Goal: Transaction & Acquisition: Download file/media

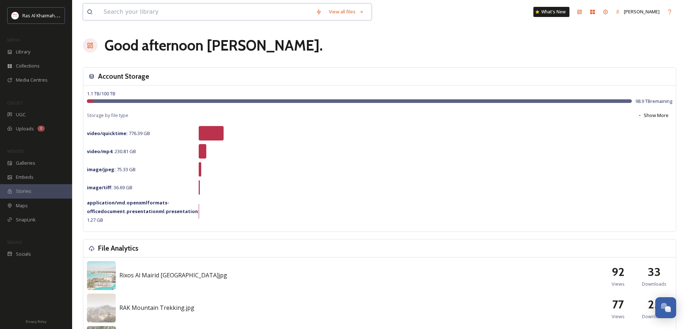
click at [137, 15] on input at bounding box center [206, 12] width 212 height 16
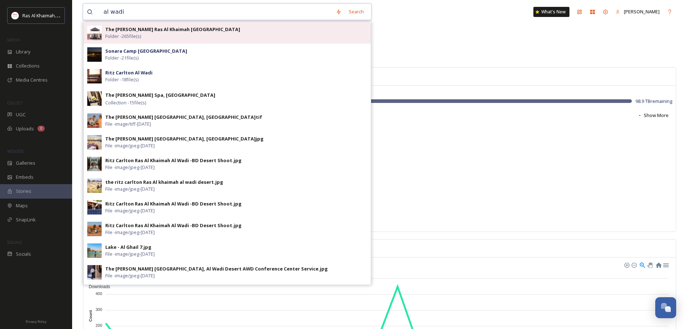
type input "al wadi"
click at [172, 37] on div "The [PERSON_NAME] Ras Al Khaimah Al Wadi Desert Folder - 265 file(s)" at bounding box center [236, 33] width 262 height 14
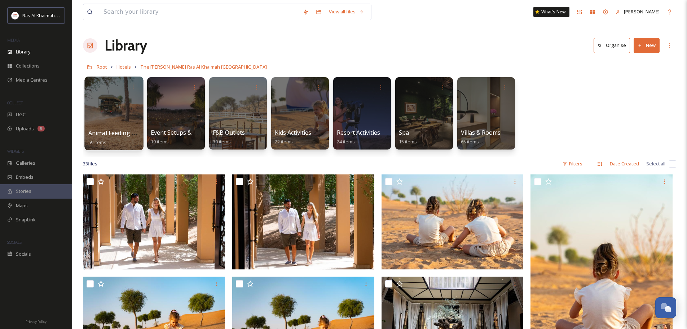
drag, startPoint x: 117, startPoint y: 100, endPoint x: 136, endPoint y: 118, distance: 25.8
click at [117, 100] on div at bounding box center [113, 113] width 59 height 74
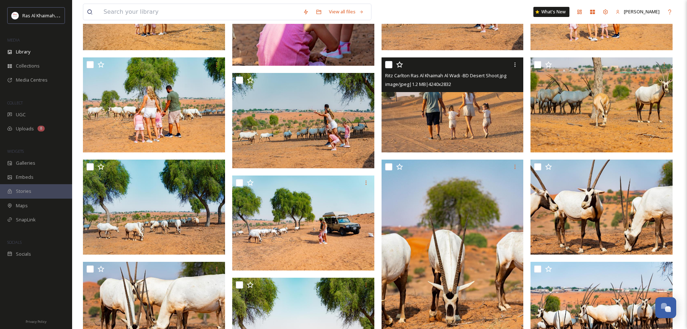
scroll to position [469, 0]
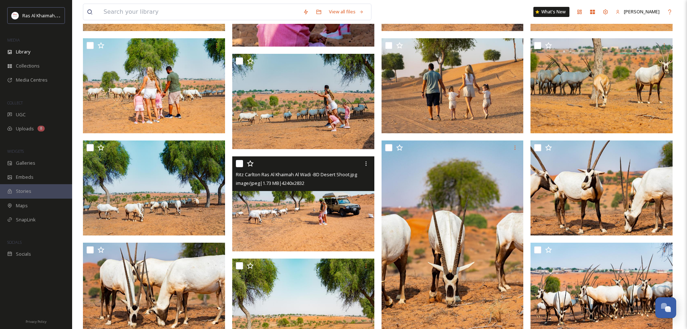
click at [241, 163] on input "checkbox" at bounding box center [239, 163] width 7 height 7
checkbox input "true"
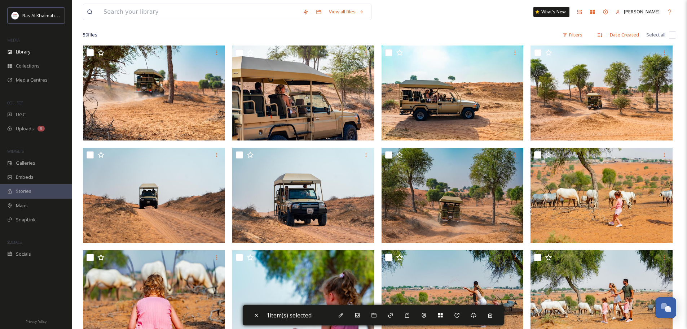
scroll to position [0, 0]
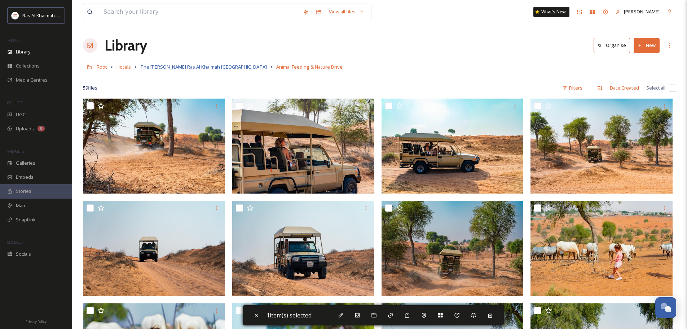
click at [233, 69] on span "The [PERSON_NAME] Ras Al Khaimah [GEOGRAPHIC_DATA]" at bounding box center [203, 66] width 127 height 6
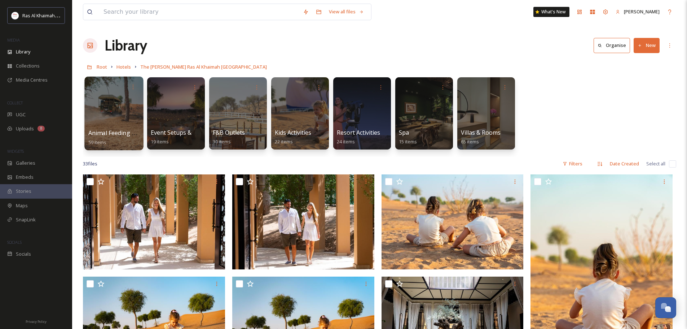
click at [135, 114] on div at bounding box center [113, 113] width 59 height 74
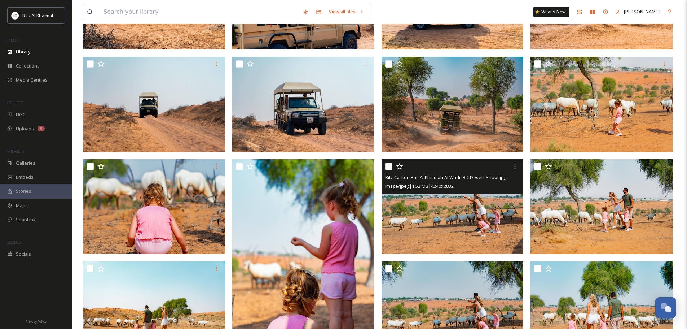
scroll to position [144, 0]
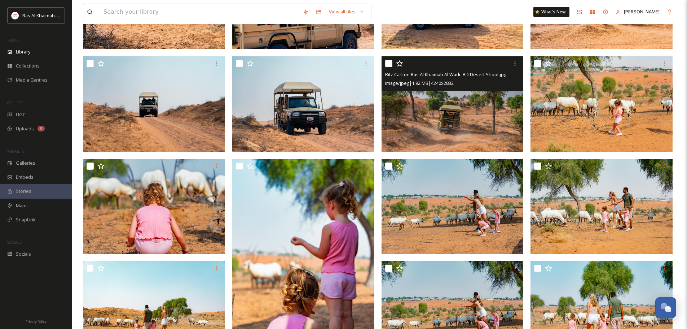
click at [388, 65] on input "checkbox" at bounding box center [388, 63] width 7 height 7
checkbox input "true"
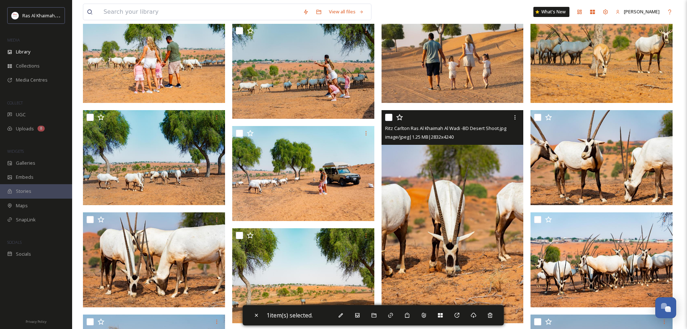
scroll to position [541, 0]
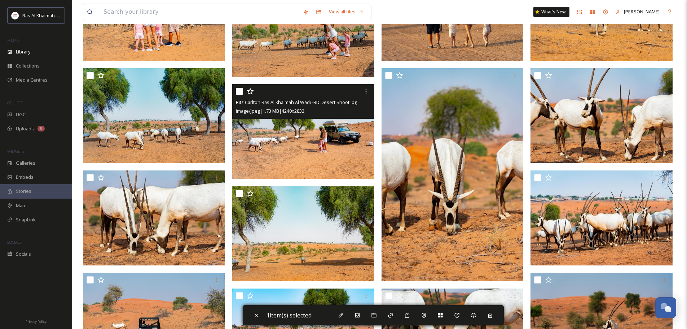
click at [238, 92] on input "checkbox" at bounding box center [239, 91] width 7 height 7
checkbox input "true"
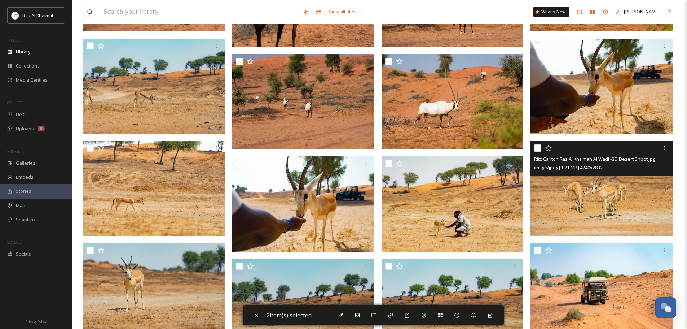
scroll to position [1082, 0]
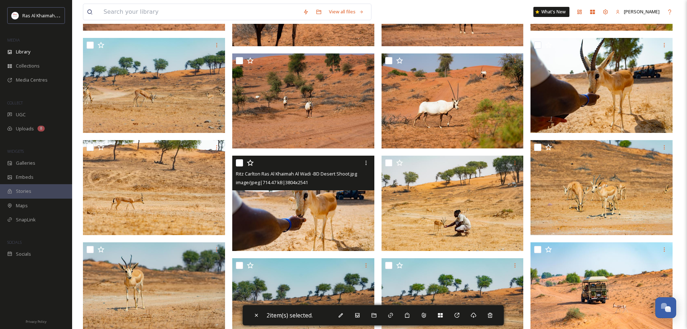
click at [242, 161] on input "checkbox" at bounding box center [239, 162] width 7 height 7
checkbox input "true"
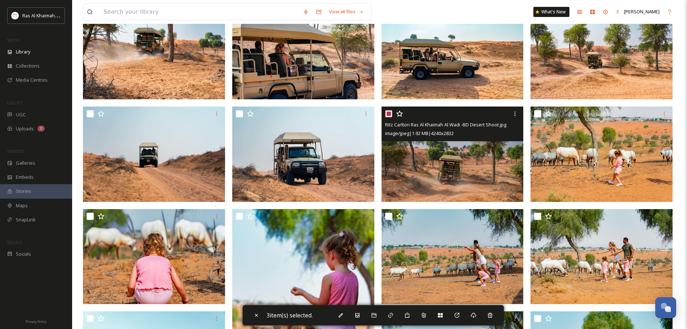
scroll to position [108, 0]
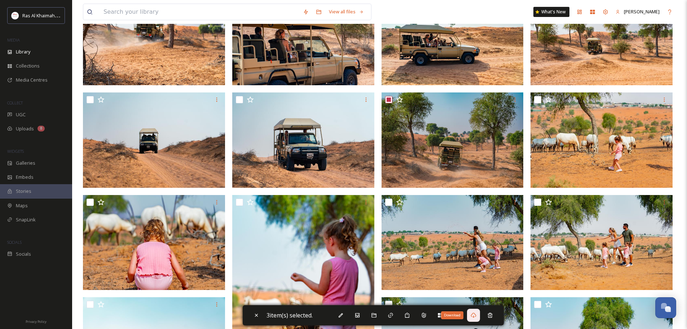
click at [476, 316] on icon at bounding box center [473, 314] width 5 height 5
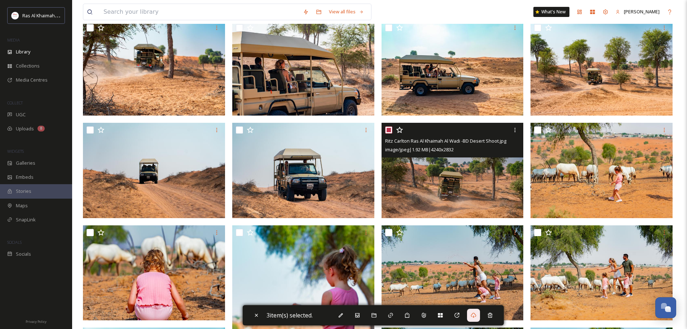
scroll to position [72, 0]
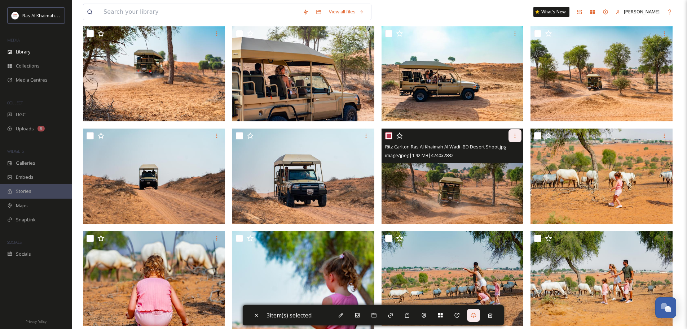
click at [518, 136] on icon at bounding box center [515, 136] width 6 height 6
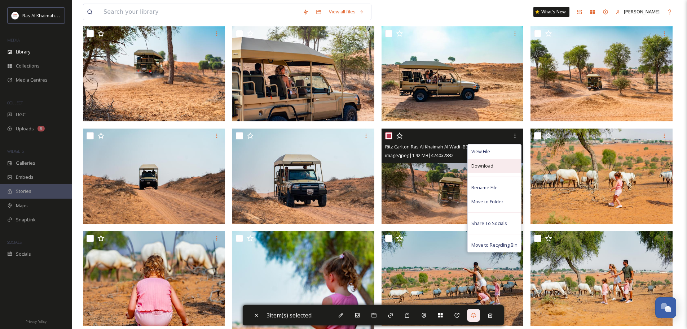
click at [503, 161] on div "Download" at bounding box center [494, 166] width 53 height 14
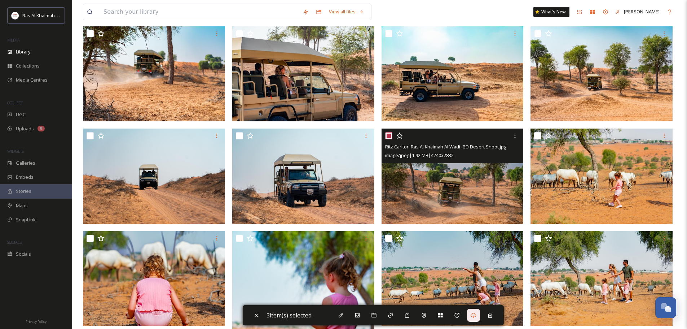
click at [481, 184] on img at bounding box center [453, 175] width 142 height 95
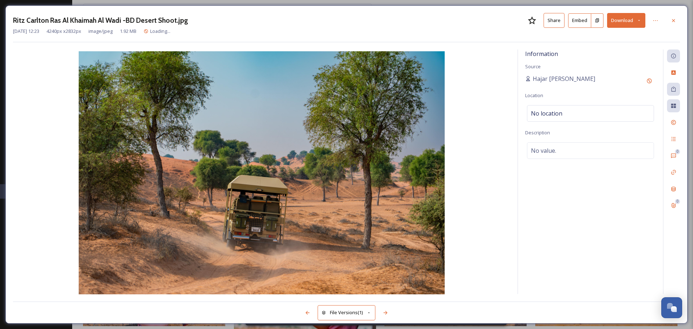
click at [639, 25] on button "Download" at bounding box center [626, 20] width 38 height 15
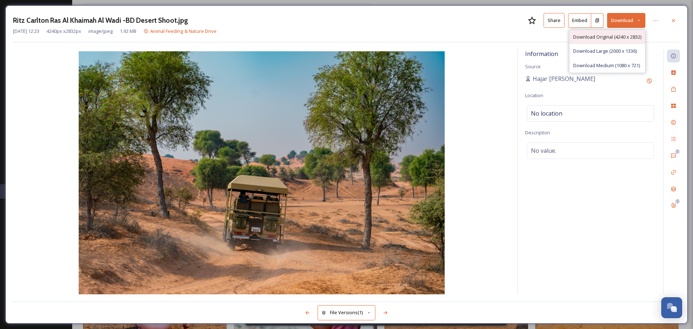
click at [597, 40] on span "Download Original (4240 x 2832)" at bounding box center [607, 37] width 68 height 7
click at [674, 17] on div at bounding box center [673, 20] width 13 height 13
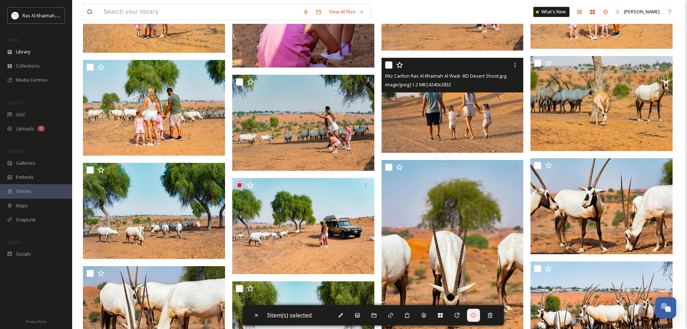
scroll to position [469, 0]
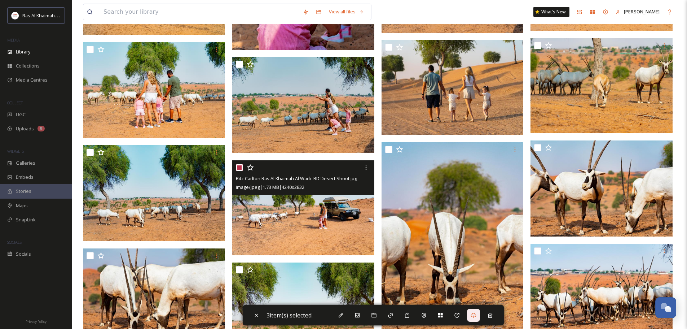
click at [323, 202] on img at bounding box center [303, 207] width 142 height 95
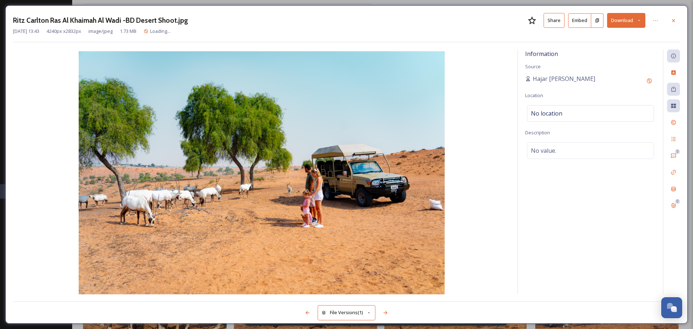
click at [640, 21] on icon at bounding box center [638, 20] width 5 height 5
click at [632, 39] on span "Download Original (4240 x 2832)" at bounding box center [607, 37] width 68 height 7
click at [678, 17] on div at bounding box center [673, 20] width 13 height 13
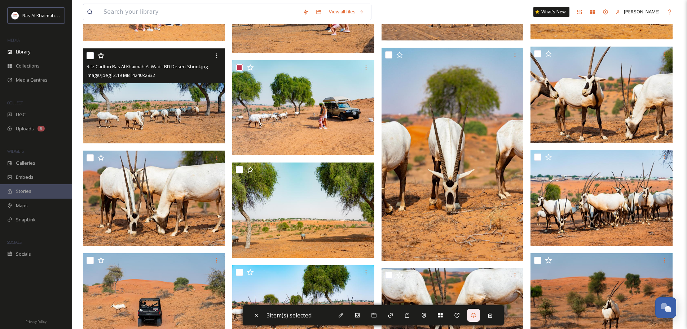
scroll to position [541, 0]
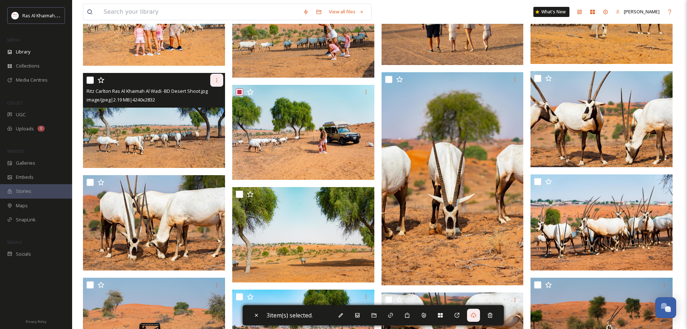
click at [219, 80] on icon at bounding box center [217, 80] width 6 height 6
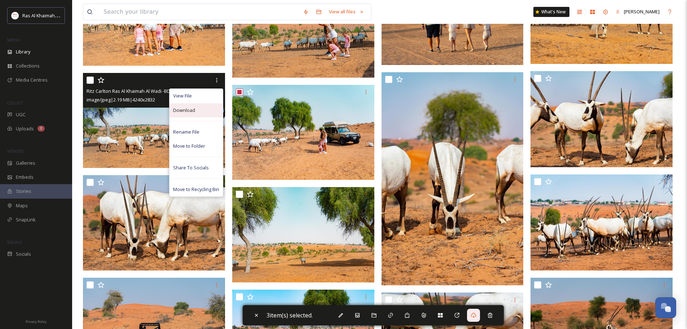
click at [200, 112] on div "Download" at bounding box center [196, 110] width 53 height 14
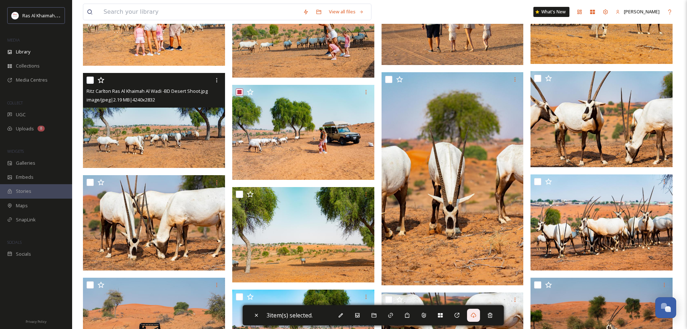
click at [148, 133] on img at bounding box center [154, 120] width 142 height 95
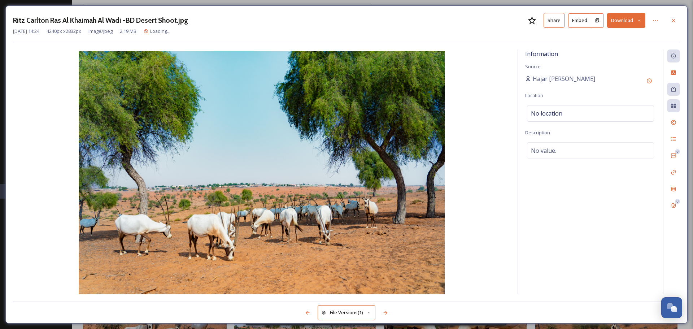
click at [638, 21] on icon at bounding box center [638, 20] width 5 height 5
click at [613, 41] on div "Download Original (4240 x 2832)" at bounding box center [606, 37] width 75 height 14
click at [675, 21] on icon at bounding box center [673, 21] width 6 height 6
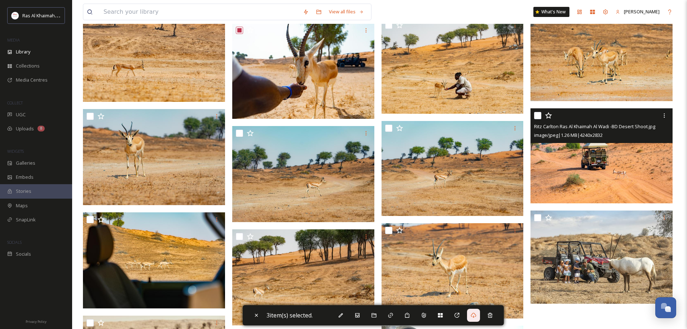
scroll to position [1190, 0]
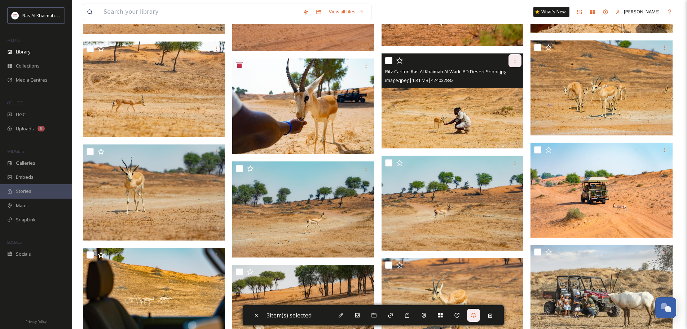
click at [517, 59] on icon at bounding box center [515, 61] width 6 height 6
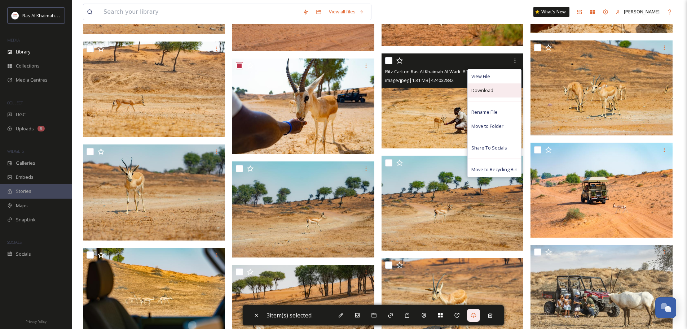
click at [500, 95] on div "Download" at bounding box center [494, 90] width 53 height 14
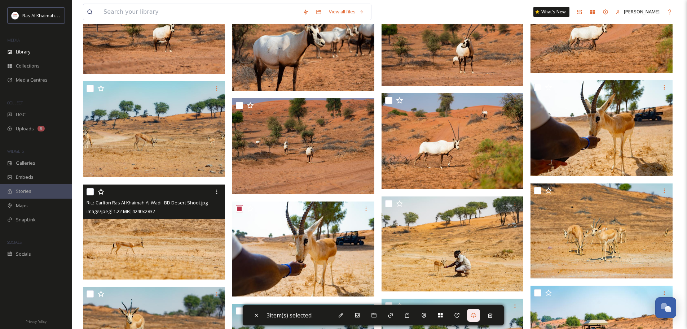
scroll to position [1045, 0]
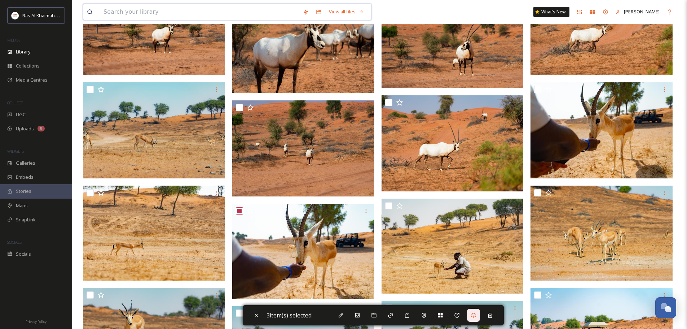
click at [168, 18] on input at bounding box center [199, 12] width 199 height 16
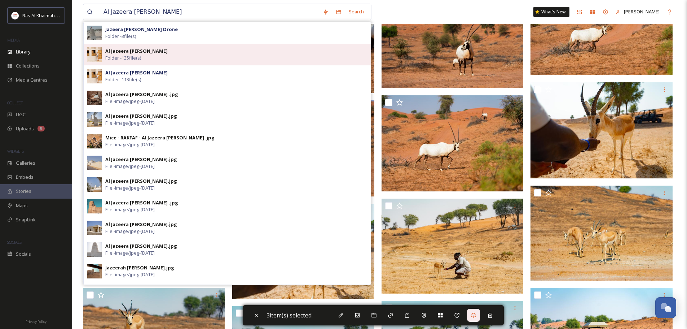
click at [195, 55] on div "Al Jazeera Al Hamra Folder - 135 file(s)" at bounding box center [236, 55] width 262 height 14
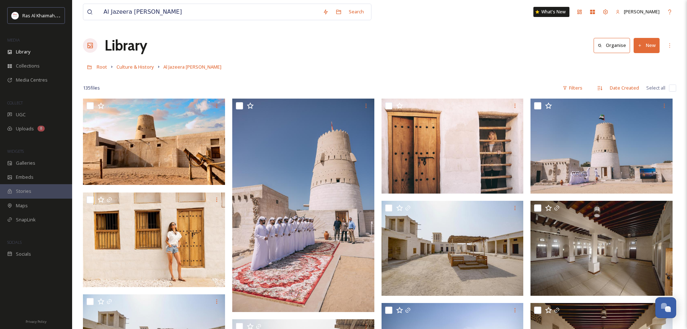
click at [476, 67] on div "Root Culture & History Al Jazeera Al Hamra" at bounding box center [379, 67] width 593 height 14
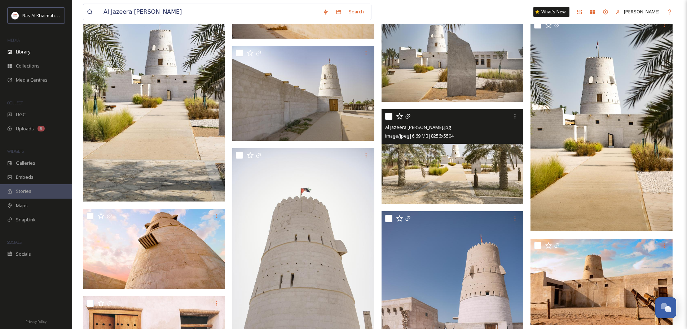
scroll to position [1443, 0]
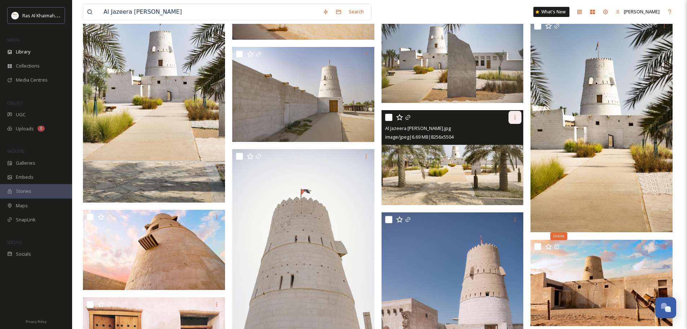
click at [516, 115] on icon at bounding box center [515, 117] width 6 height 6
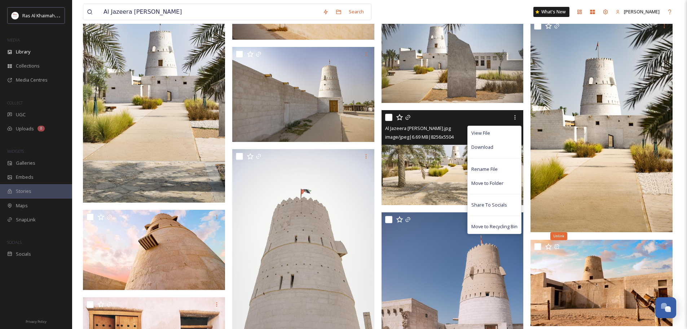
click at [421, 162] on img at bounding box center [453, 157] width 142 height 95
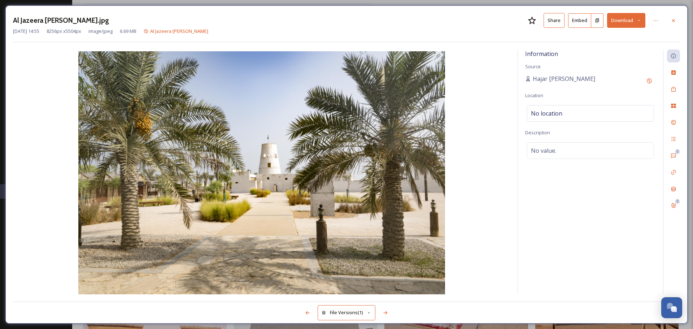
click at [627, 18] on button "Download" at bounding box center [626, 20] width 38 height 15
click at [607, 35] on span "Download Original (8256 x 5504)" at bounding box center [607, 37] width 68 height 7
drag, startPoint x: 674, startPoint y: 17, endPoint x: 547, endPoint y: 83, distance: 143.4
click at [674, 18] on icon at bounding box center [673, 21] width 6 height 6
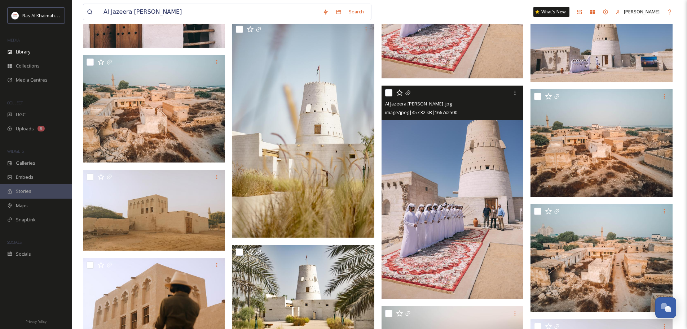
scroll to position [1912, 0]
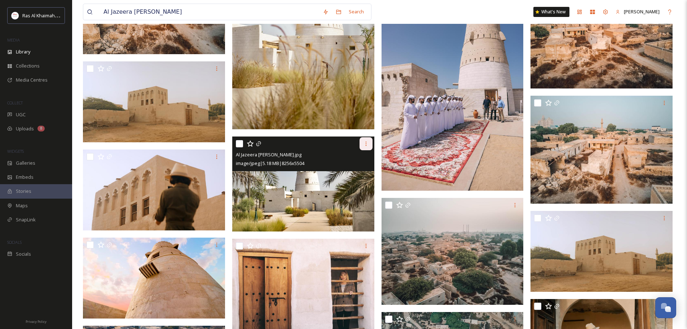
click at [365, 146] on icon at bounding box center [366, 144] width 6 height 6
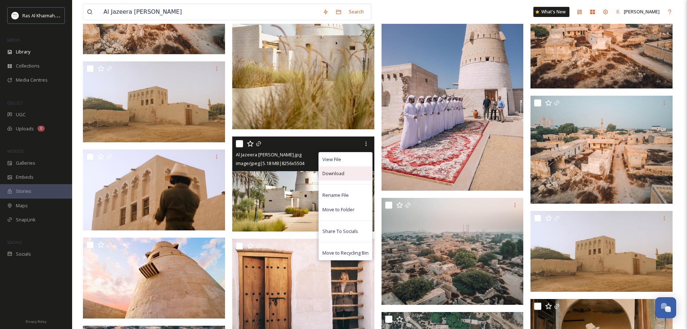
click at [349, 173] on div "Download" at bounding box center [345, 173] width 53 height 14
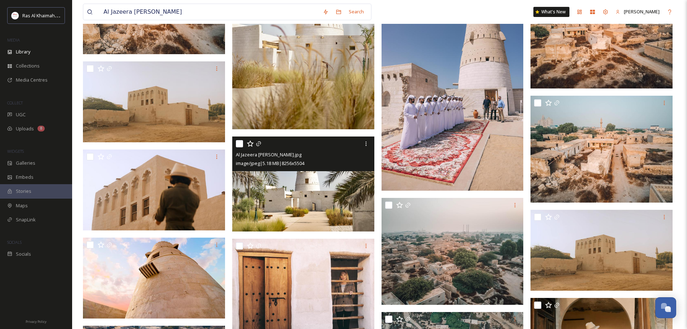
click at [275, 172] on img at bounding box center [303, 183] width 142 height 95
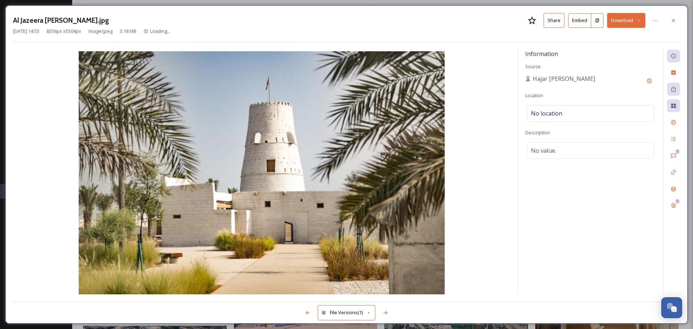
click at [627, 18] on button "Download" at bounding box center [626, 20] width 38 height 15
click at [613, 38] on span "Download Original (8256 x 5504)" at bounding box center [607, 37] width 68 height 7
click at [674, 19] on icon at bounding box center [673, 20] width 3 height 3
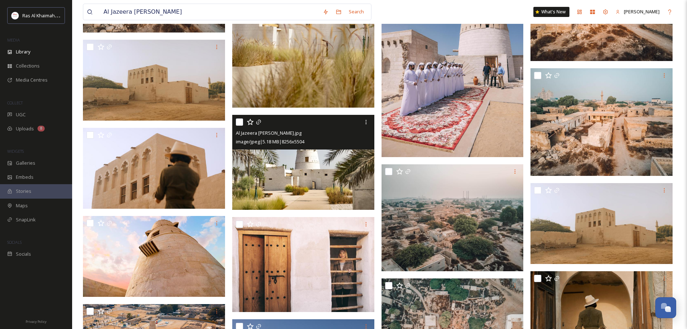
scroll to position [1896, 0]
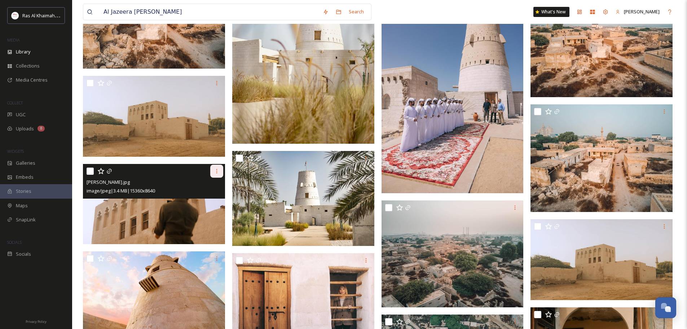
click at [223, 172] on div at bounding box center [216, 171] width 13 height 13
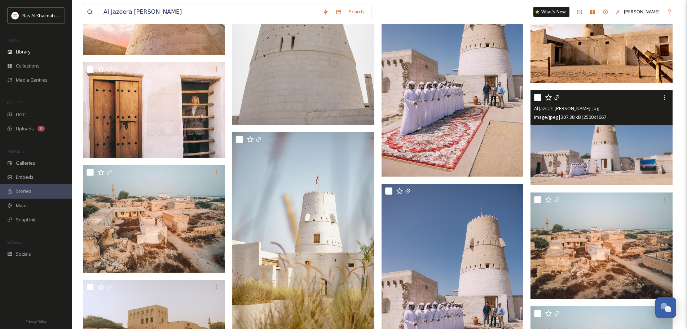
scroll to position [1644, 0]
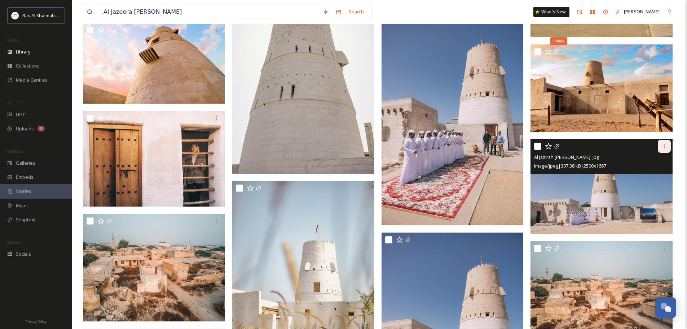
click at [668, 148] on div at bounding box center [664, 146] width 13 height 13
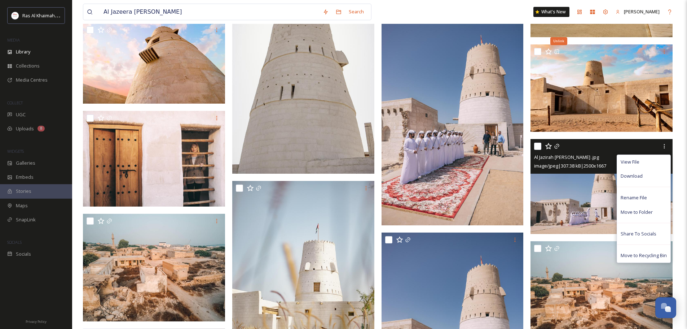
click at [570, 194] on img at bounding box center [602, 186] width 142 height 95
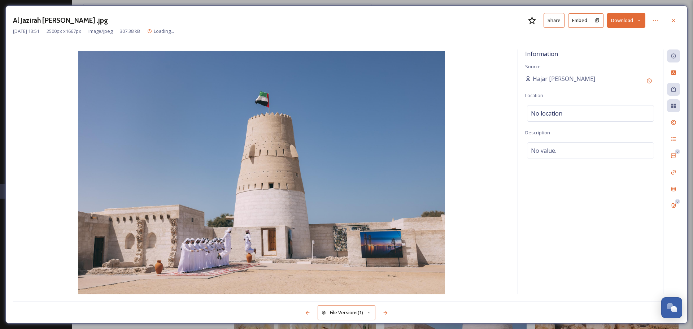
click at [619, 23] on button "Download" at bounding box center [626, 20] width 38 height 15
click at [608, 39] on span "Download Original (2500 x 1667)" at bounding box center [607, 37] width 68 height 7
click at [675, 22] on icon at bounding box center [673, 21] width 6 height 6
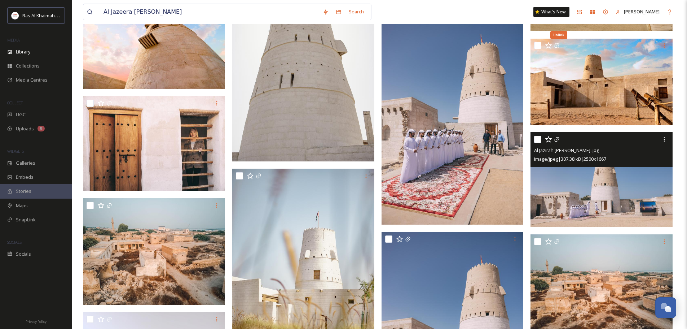
click at [611, 197] on img at bounding box center [602, 179] width 142 height 95
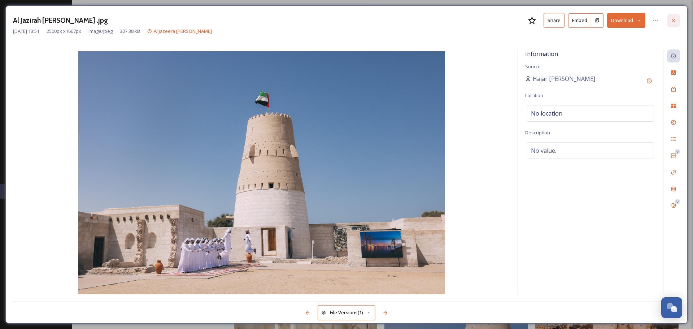
click at [674, 18] on icon at bounding box center [673, 21] width 6 height 6
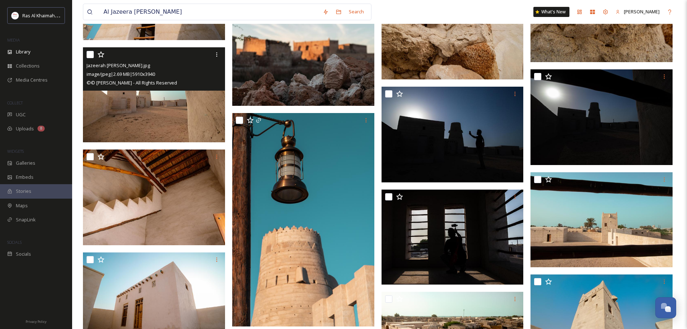
scroll to position [3267, 0]
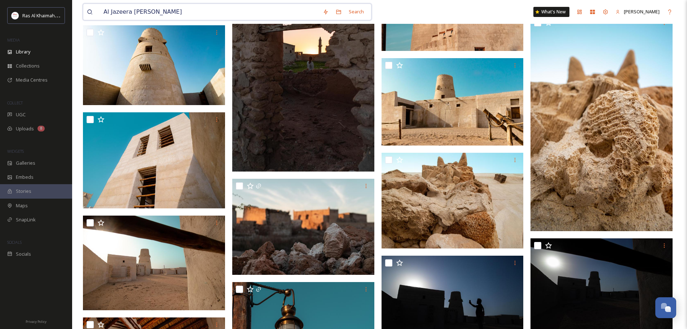
click at [174, 9] on input "Al Jazeera al hamra" at bounding box center [209, 12] width 219 height 16
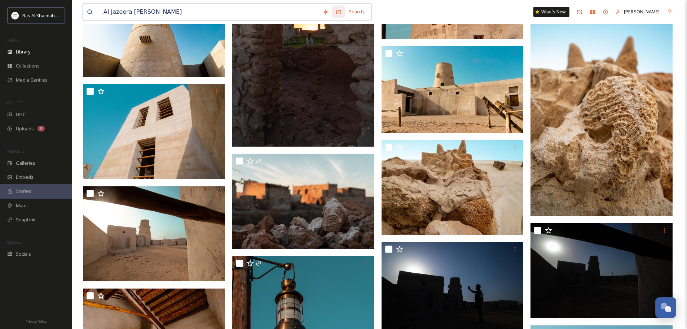
paste input "Suwaidi Pearls Farm"
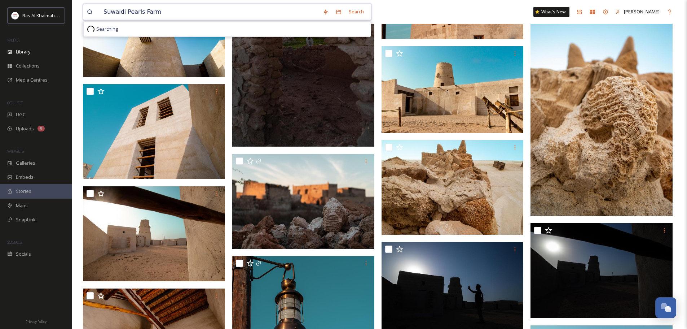
drag, startPoint x: 140, startPoint y: 13, endPoint x: 198, endPoint y: 14, distance: 58.5
click at [198, 14] on input "Suwaidi Pearls Farm" at bounding box center [209, 12] width 219 height 16
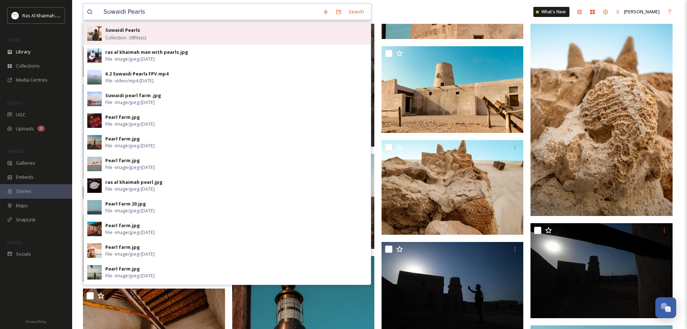
type input "Suwaidi Pearls"
click at [161, 37] on div "Suwaidi Pearls Collection - 38 file(s)" at bounding box center [236, 34] width 262 height 16
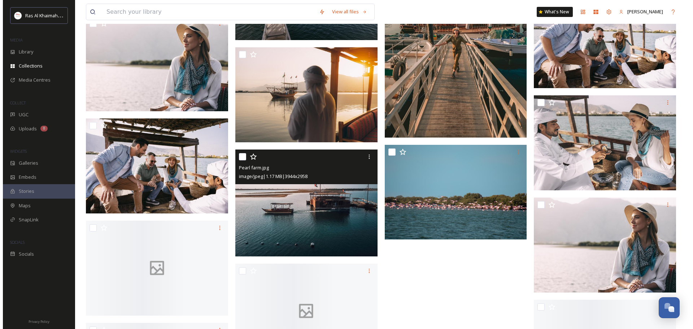
scroll to position [902, 0]
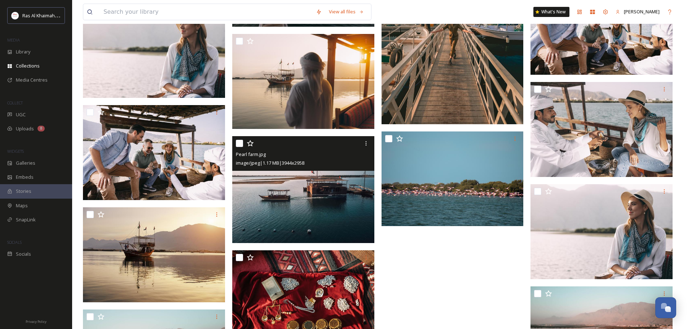
click at [307, 187] on img at bounding box center [303, 189] width 142 height 107
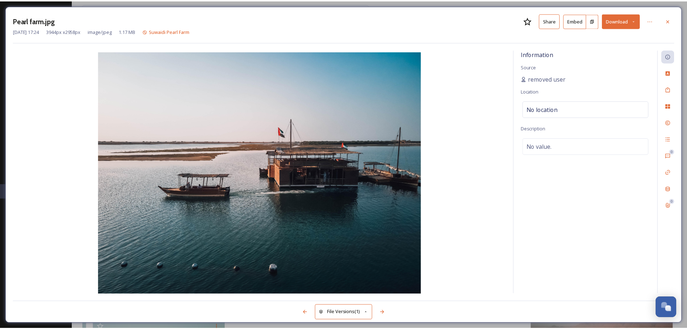
scroll to position [910, 0]
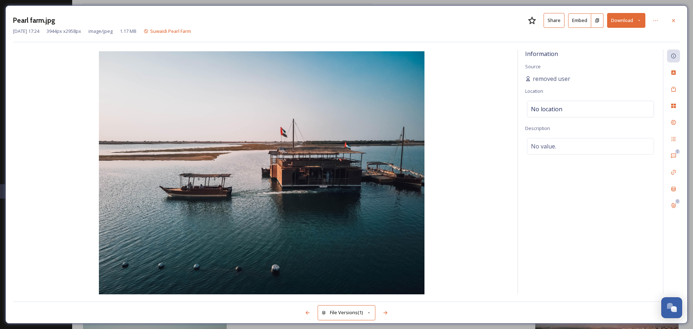
click at [639, 23] on button "Download" at bounding box center [626, 20] width 38 height 15
click at [603, 40] on span "Download Original (3944 x 2958)" at bounding box center [607, 37] width 68 height 7
click at [641, 23] on button "Download" at bounding box center [626, 20] width 38 height 15
click at [673, 23] on div at bounding box center [673, 20] width 13 height 13
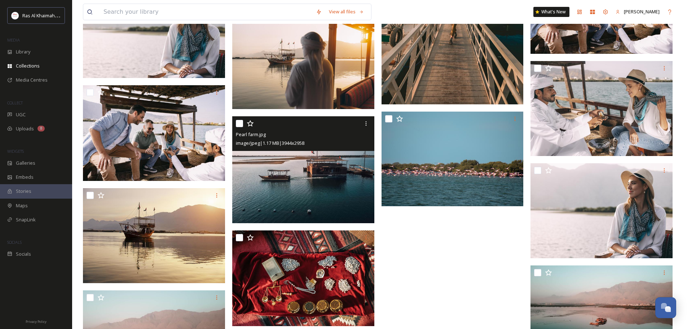
scroll to position [917, 0]
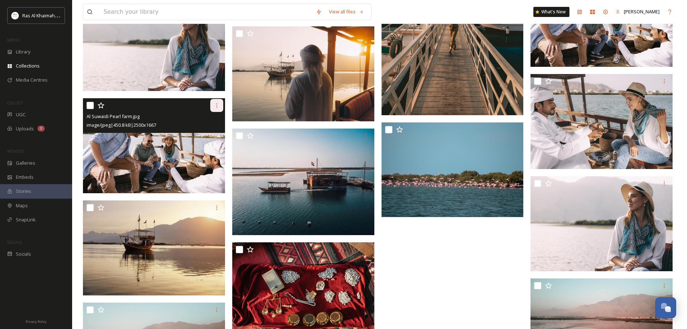
click at [222, 101] on div at bounding box center [216, 105] width 13 height 13
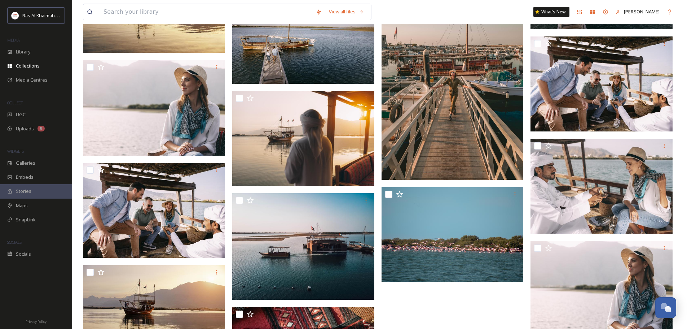
scroll to position [809, 0]
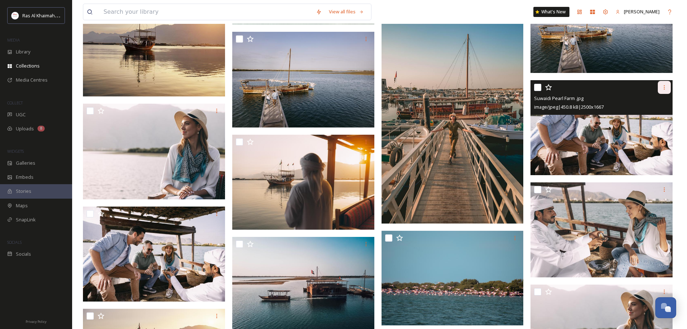
click at [662, 88] on icon at bounding box center [665, 87] width 6 height 6
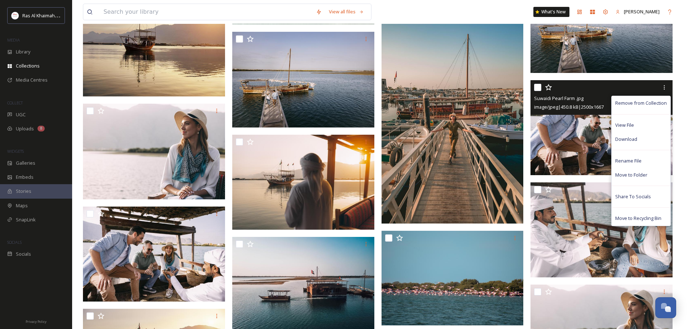
click at [630, 141] on span "Download" at bounding box center [626, 139] width 22 height 7
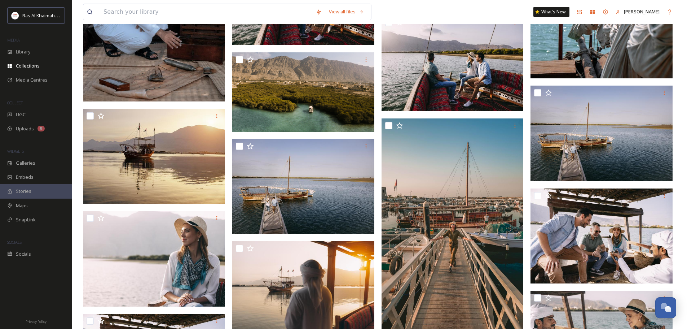
scroll to position [665, 0]
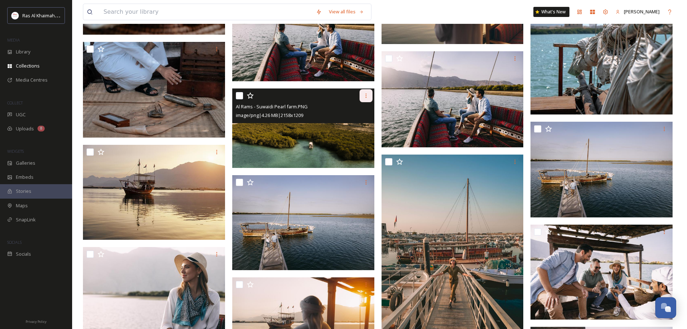
click at [370, 96] on div at bounding box center [366, 95] width 13 height 13
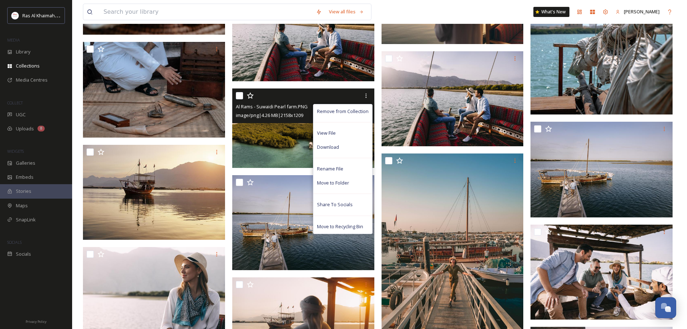
click at [264, 132] on img at bounding box center [303, 128] width 142 height 80
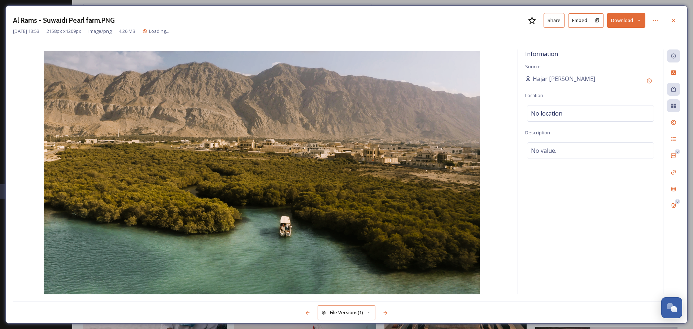
click at [640, 19] on icon at bounding box center [638, 20] width 5 height 5
click at [624, 35] on span "Download Original (2158 x 1209)" at bounding box center [607, 37] width 68 height 7
click at [675, 19] on icon at bounding box center [673, 21] width 6 height 6
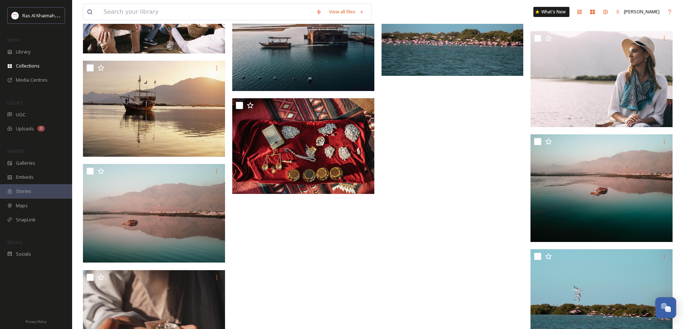
scroll to position [1098, 0]
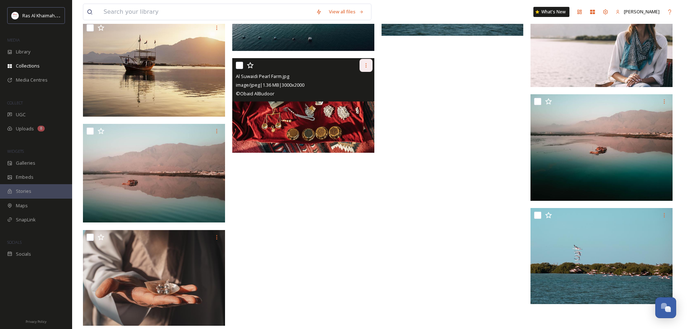
click at [370, 67] on div at bounding box center [366, 65] width 13 height 13
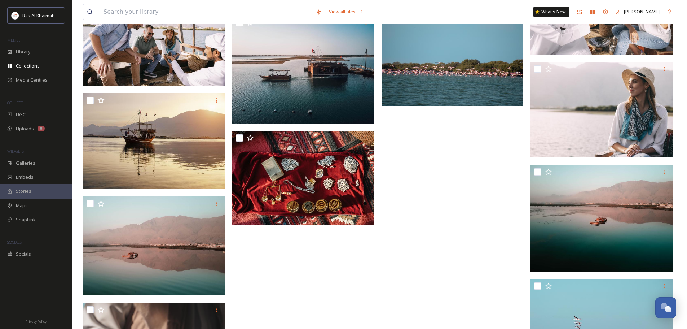
scroll to position [1026, 0]
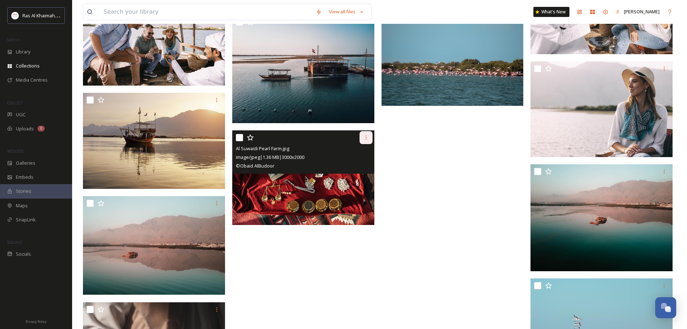
click at [369, 135] on icon at bounding box center [366, 138] width 6 height 6
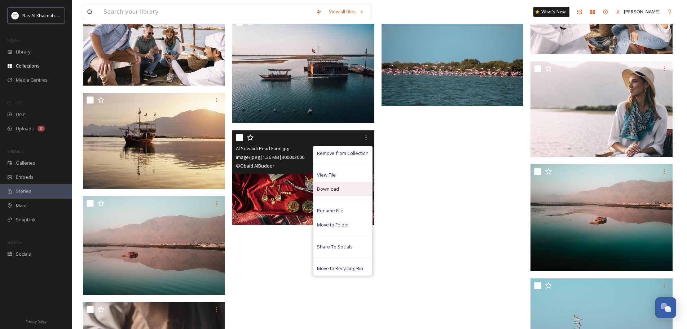
click at [351, 191] on div "Download" at bounding box center [342, 189] width 59 height 14
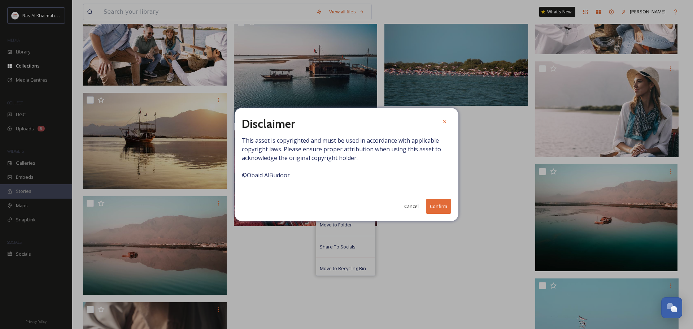
click at [438, 207] on button "Confirm" at bounding box center [438, 206] width 25 height 15
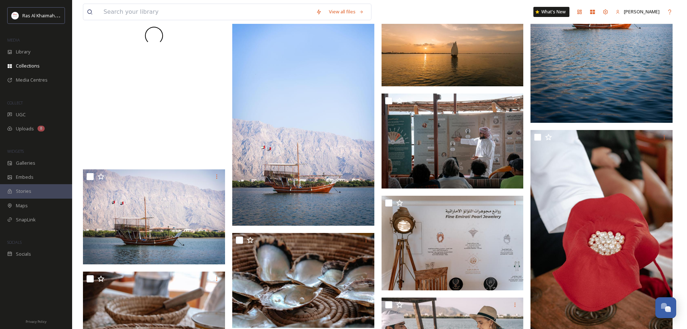
scroll to position [0, 0]
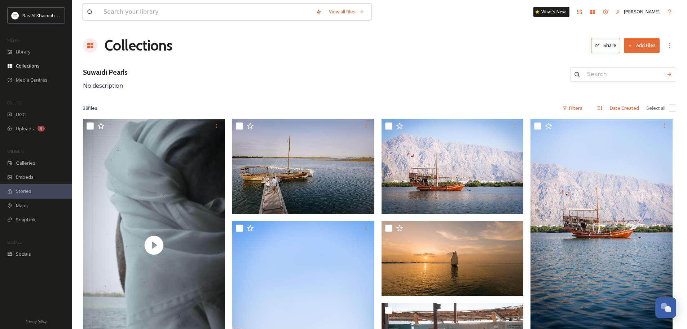
click at [167, 15] on input at bounding box center [206, 12] width 212 height 16
paste input "-Ras Al Khaimah Art"
drag, startPoint x: 144, startPoint y: 12, endPoint x: 71, endPoint y: 11, distance: 73.2
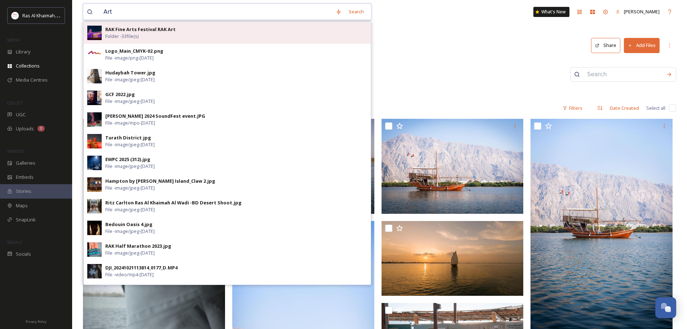
type input "Art"
click at [185, 33] on div "RAK Fine Arts Festival RAK Art Folder - 33 file(s)" at bounding box center [236, 33] width 262 height 14
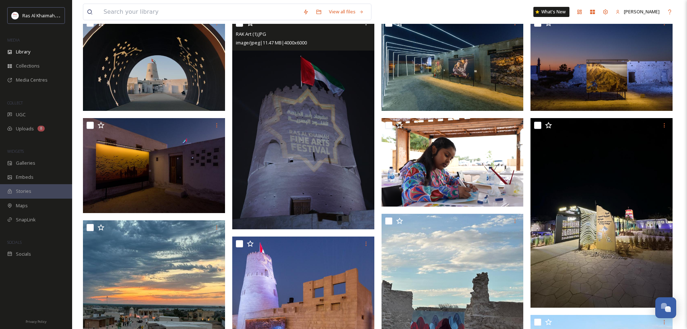
scroll to position [72, 0]
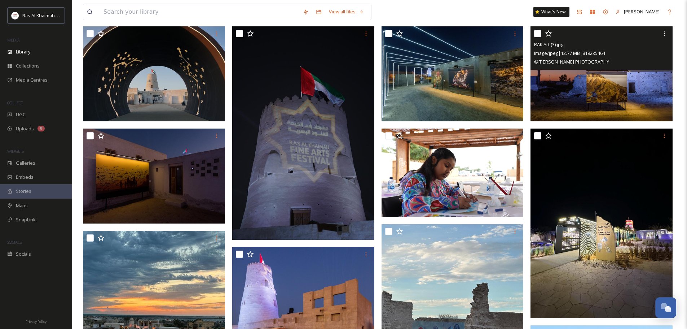
click at [537, 32] on input "checkbox" at bounding box center [537, 33] width 7 height 7
checkbox input "true"
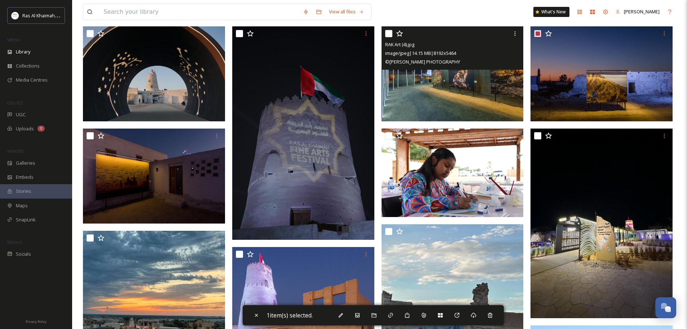
click at [389, 34] on input "checkbox" at bounding box center [388, 33] width 7 height 7
checkbox input "true"
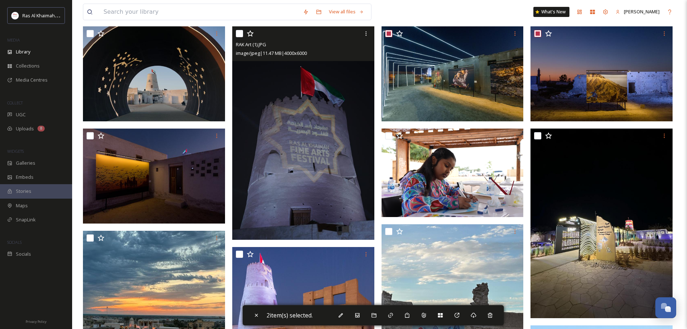
click at [239, 33] on input "checkbox" at bounding box center [239, 33] width 7 height 7
checkbox input "true"
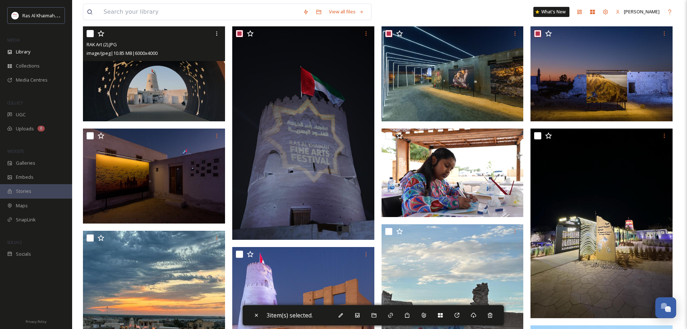
click at [88, 32] on input "checkbox" at bounding box center [90, 33] width 7 height 7
checkbox input "true"
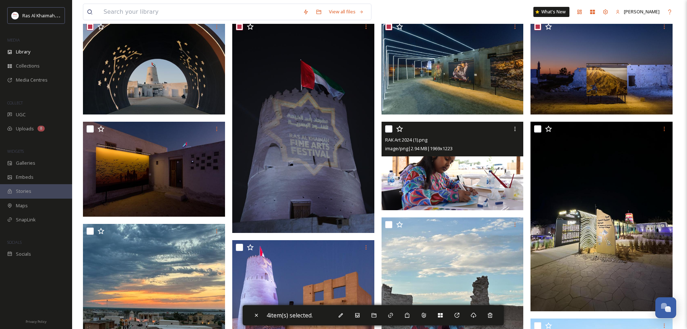
scroll to position [31, 0]
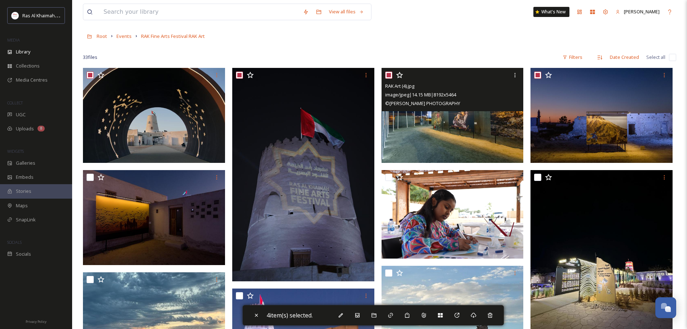
click at [469, 106] on div "© KAMIE PHOTOGRAPHY" at bounding box center [453, 103] width 137 height 9
click at [481, 142] on img at bounding box center [453, 115] width 142 height 95
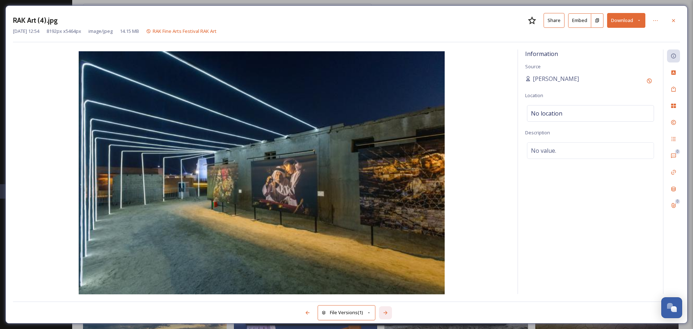
click at [389, 312] on div at bounding box center [385, 312] width 13 height 13
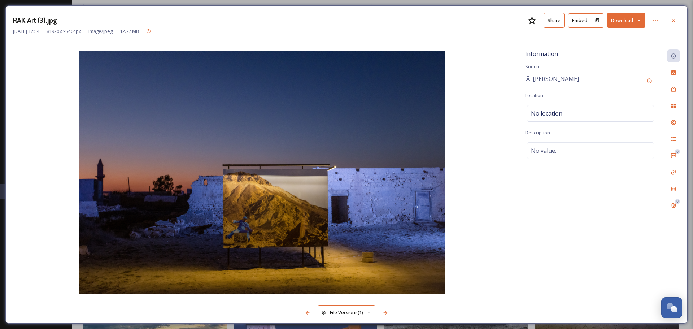
click at [629, 22] on button "Download" at bounding box center [626, 20] width 38 height 15
click at [622, 38] on span "Download Original (8192 x 5464)" at bounding box center [607, 37] width 68 height 7
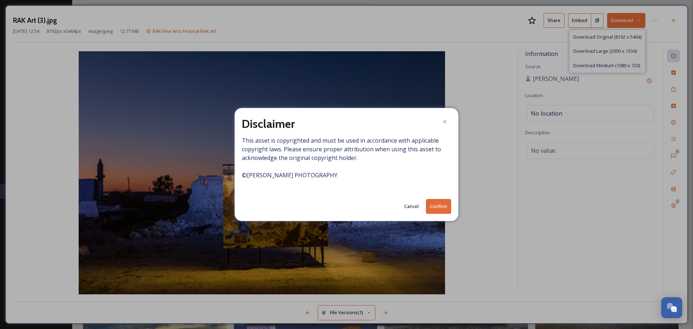
click at [440, 208] on button "Confirm" at bounding box center [438, 206] width 25 height 15
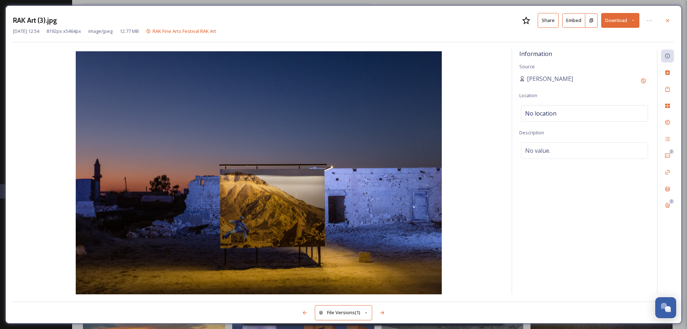
scroll to position [45, 0]
click at [505, 57] on div "Information Source Terje Abrams Location No location Description No value. 0 0" at bounding box center [343, 171] width 661 height 245
click at [668, 17] on div at bounding box center [667, 20] width 13 height 13
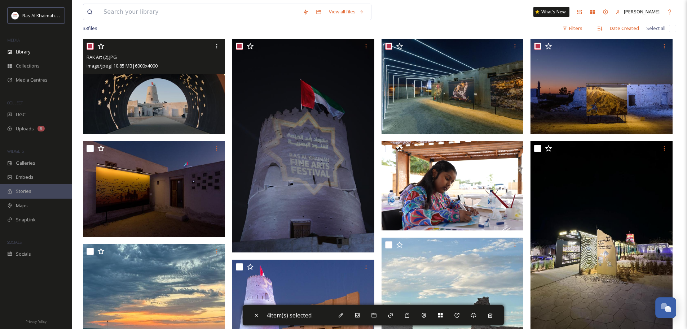
click at [207, 91] on img at bounding box center [154, 86] width 142 height 95
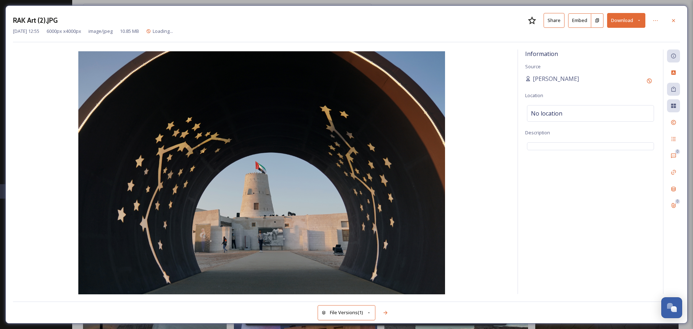
click at [641, 22] on button "Download" at bounding box center [626, 20] width 38 height 15
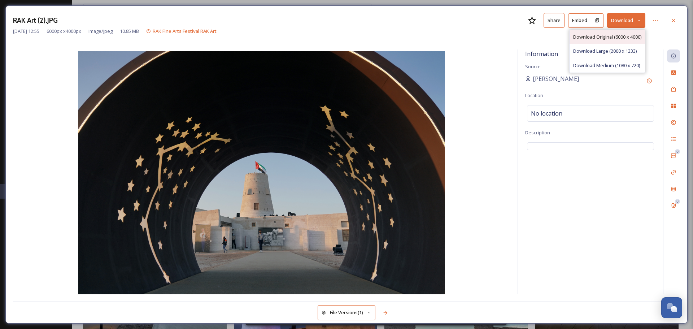
click at [595, 39] on span "Download Original (6000 x 4000)" at bounding box center [607, 37] width 68 height 7
click at [672, 19] on icon at bounding box center [673, 21] width 6 height 6
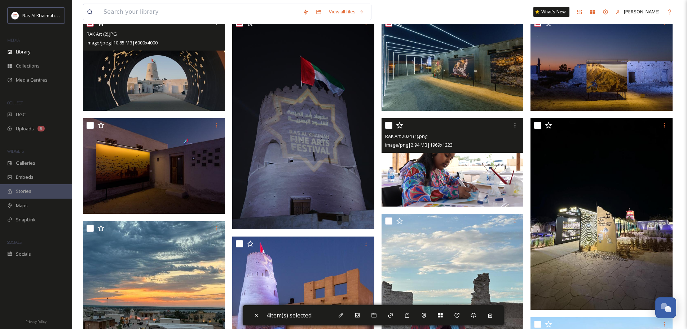
scroll to position [96, 0]
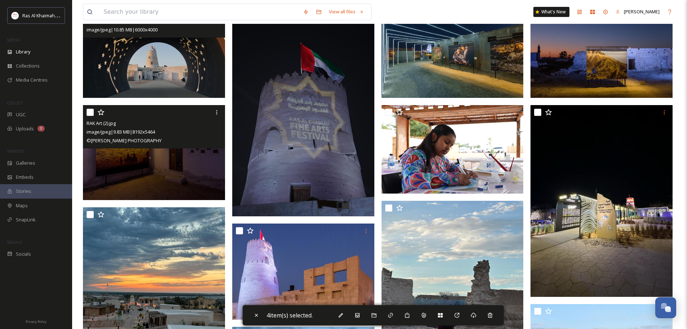
click at [182, 161] on img at bounding box center [154, 152] width 142 height 95
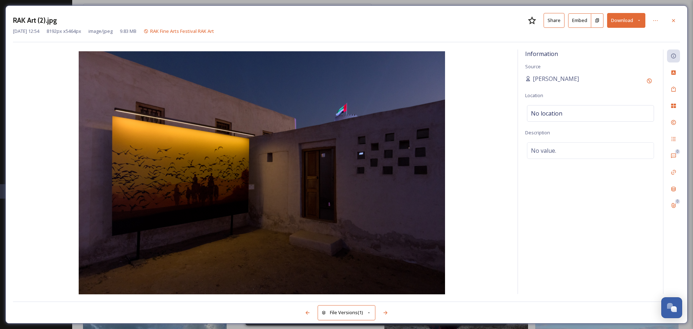
click at [677, 17] on div at bounding box center [673, 20] width 13 height 13
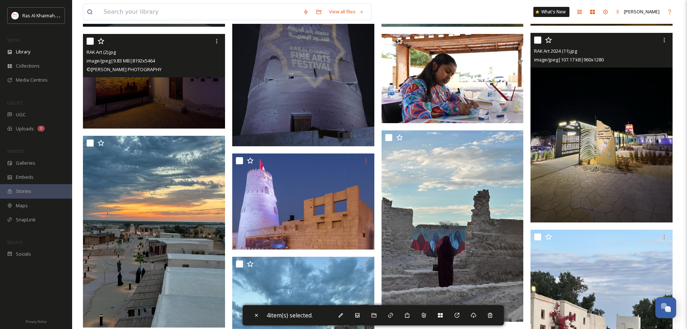
scroll to position [204, 0]
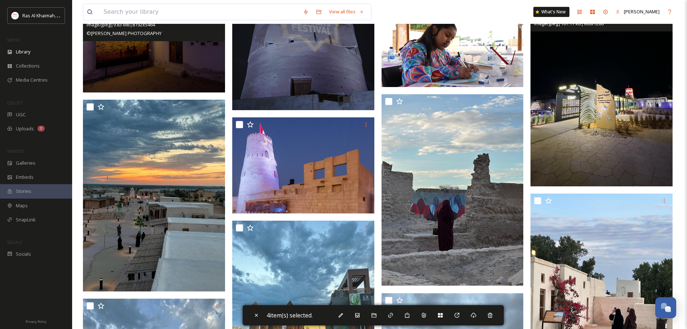
click at [634, 158] on img at bounding box center [602, 91] width 142 height 189
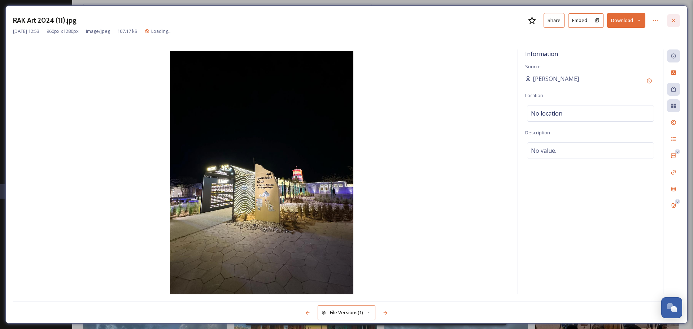
click at [674, 22] on icon at bounding box center [673, 21] width 6 height 6
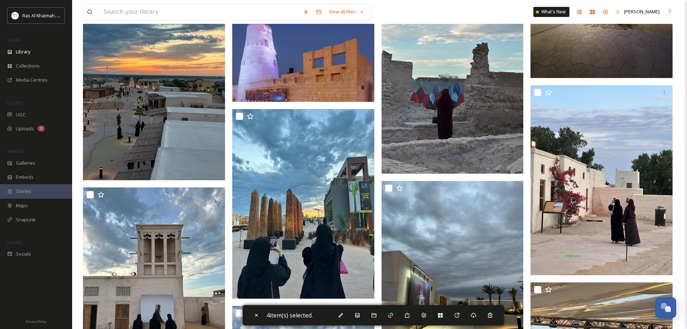
scroll to position [276, 0]
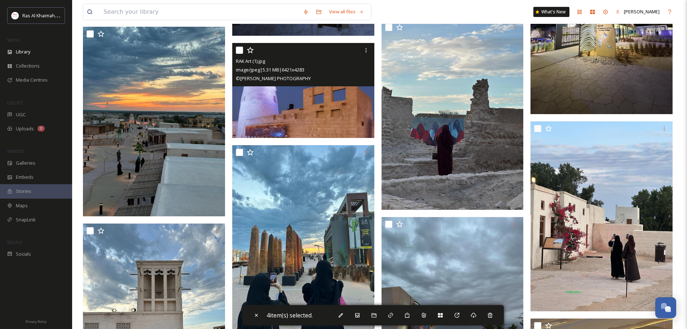
click at [328, 121] on img at bounding box center [303, 90] width 142 height 95
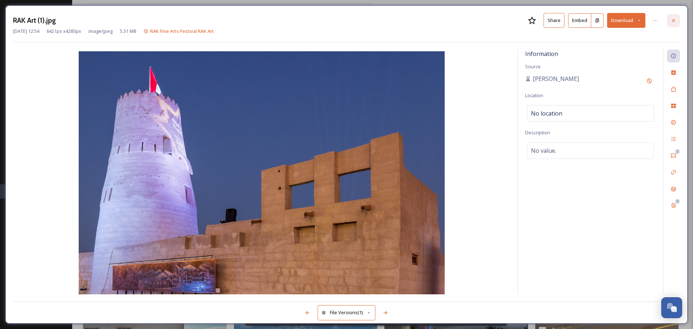
click at [672, 22] on icon at bounding box center [673, 20] width 3 height 3
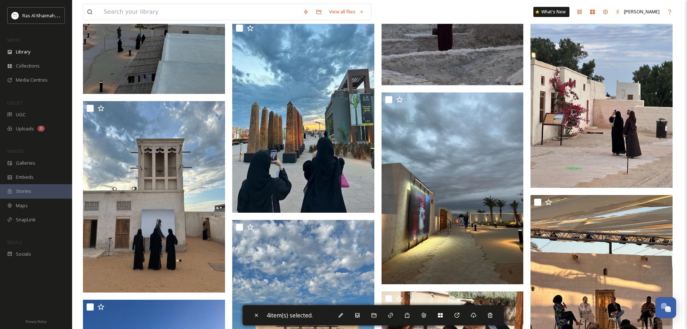
scroll to position [420, 0]
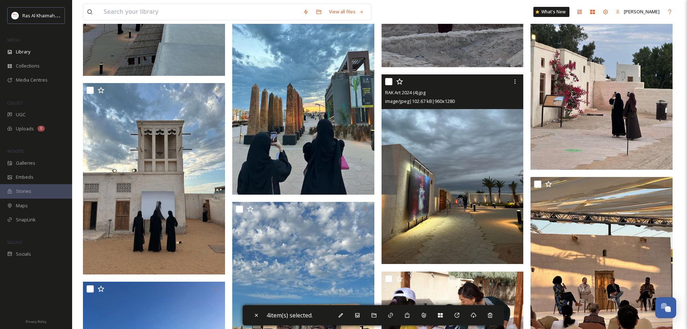
click at [483, 236] on img at bounding box center [453, 168] width 142 height 189
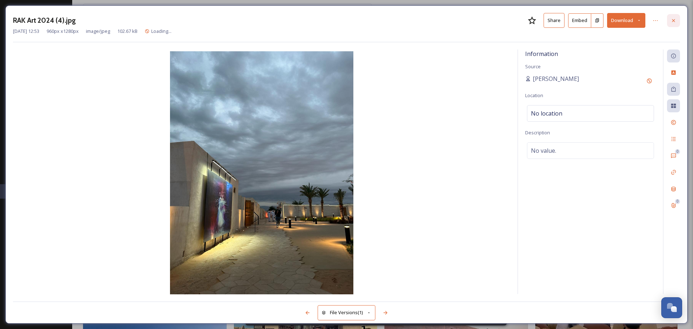
click at [674, 23] on div at bounding box center [673, 20] width 13 height 13
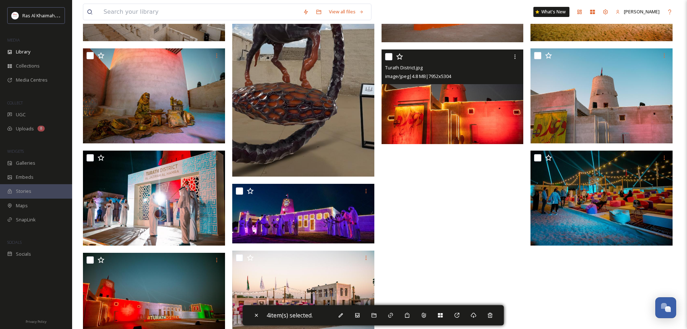
scroll to position [1034, 0]
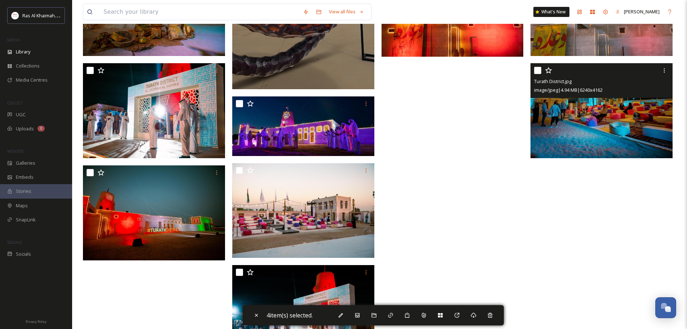
click at [624, 131] on img at bounding box center [602, 110] width 142 height 95
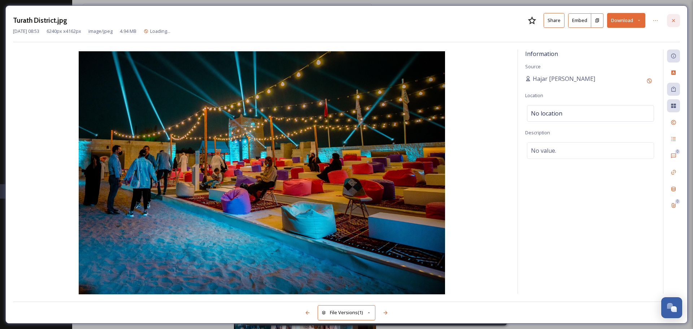
click at [673, 21] on icon at bounding box center [673, 21] width 6 height 6
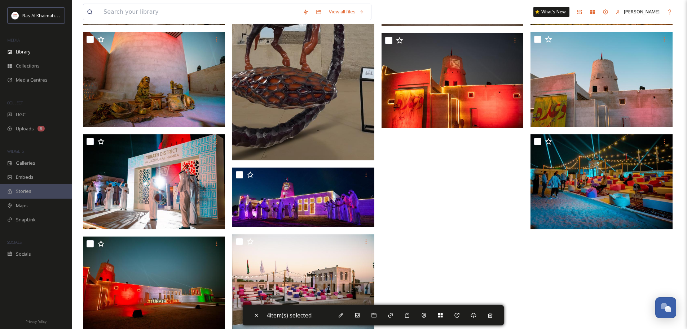
scroll to position [860, 0]
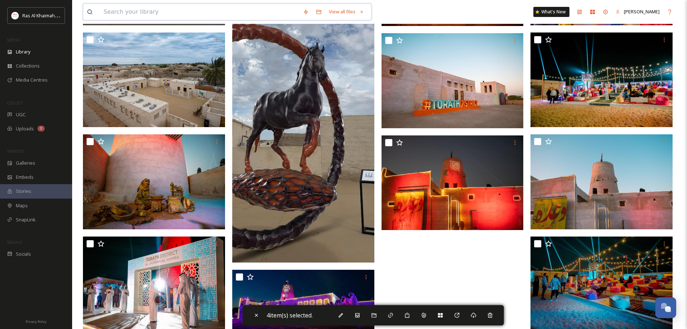
click at [155, 12] on input at bounding box center [199, 12] width 199 height 16
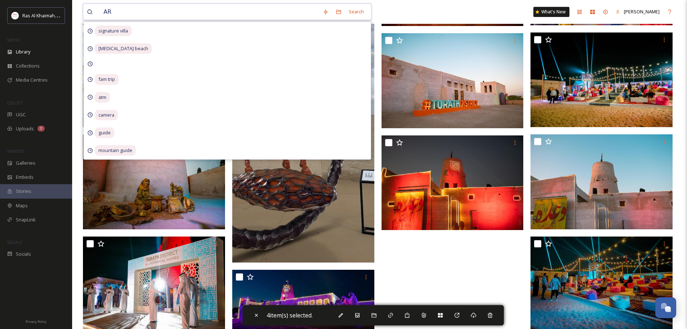
type input "ART"
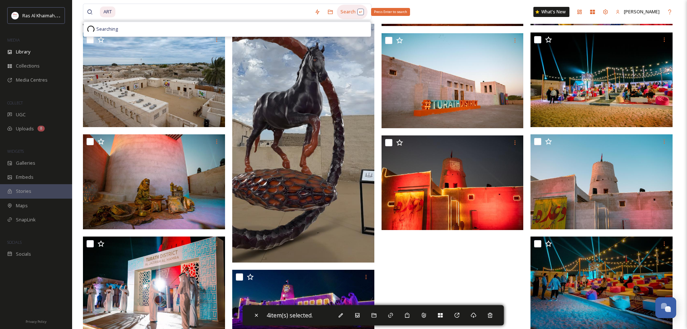
click at [346, 13] on div "Search Press Enter to search" at bounding box center [352, 12] width 31 height 14
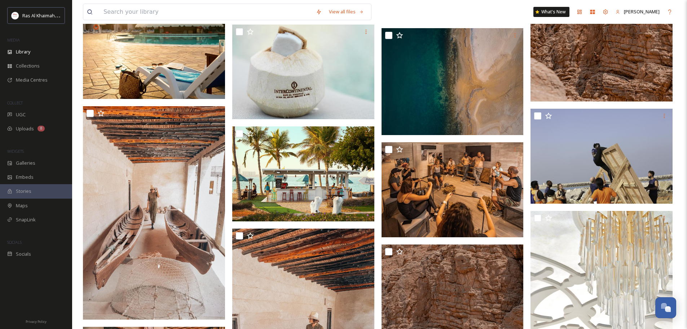
scroll to position [7538, 0]
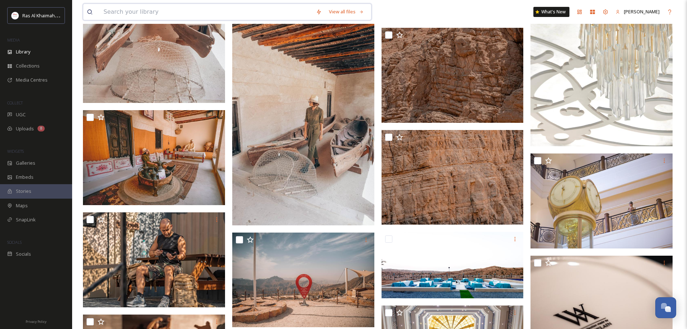
click at [138, 9] on input at bounding box center [206, 12] width 212 height 16
type input "beach"
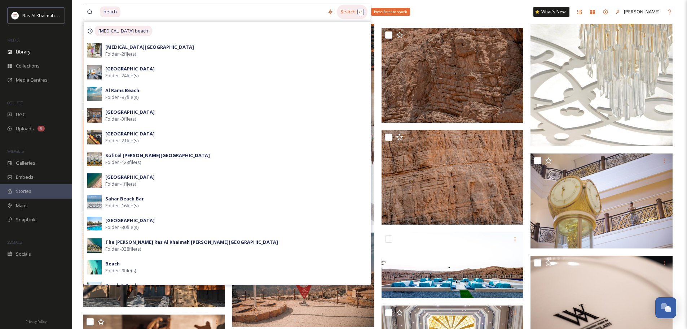
click at [360, 11] on div "Search Press Enter to search" at bounding box center [352, 12] width 31 height 14
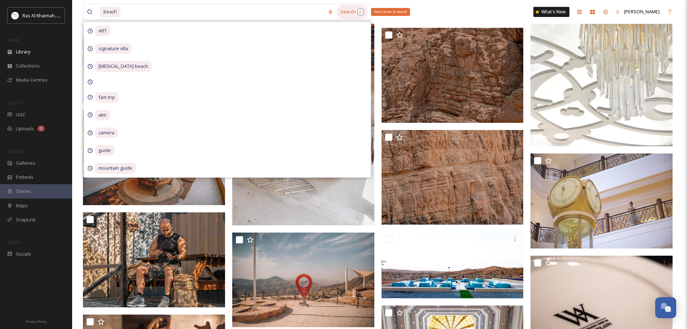
click at [352, 15] on div "Search Press Enter to search" at bounding box center [352, 12] width 31 height 14
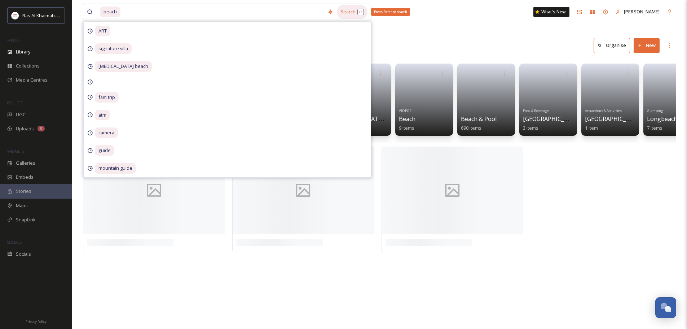
click at [356, 12] on div "Search Press Enter to search" at bounding box center [352, 12] width 31 height 14
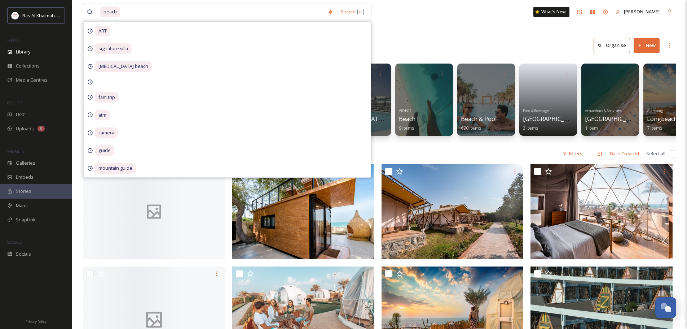
click at [467, 39] on div "Library Search Organise New" at bounding box center [379, 46] width 593 height 22
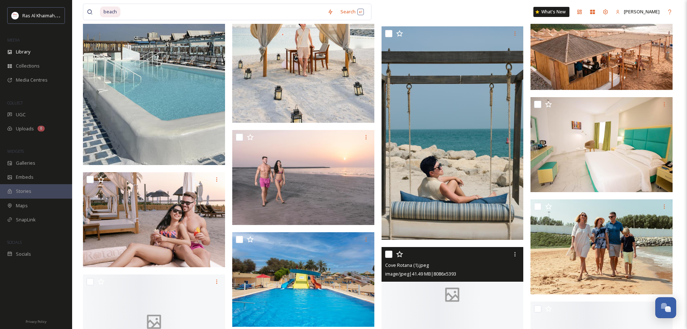
scroll to position [1263, 0]
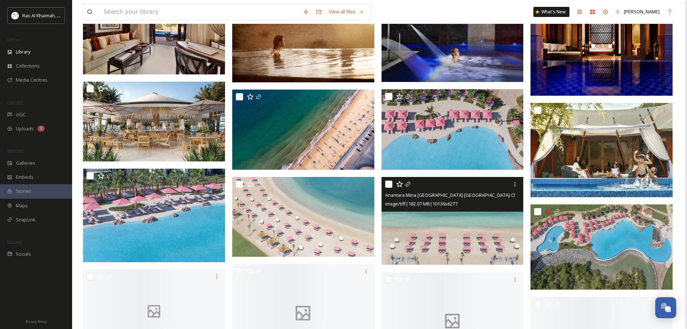
scroll to position [1227, 0]
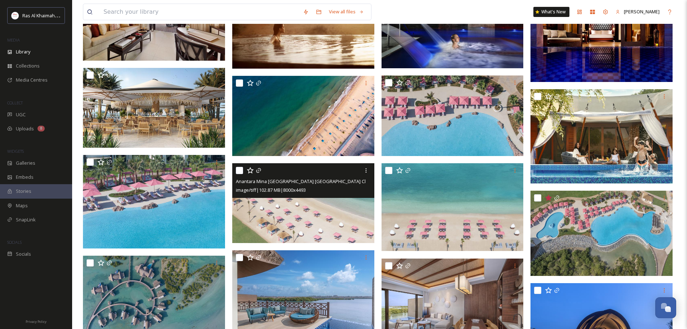
click at [240, 168] on input "checkbox" at bounding box center [239, 170] width 7 height 7
checkbox input "true"
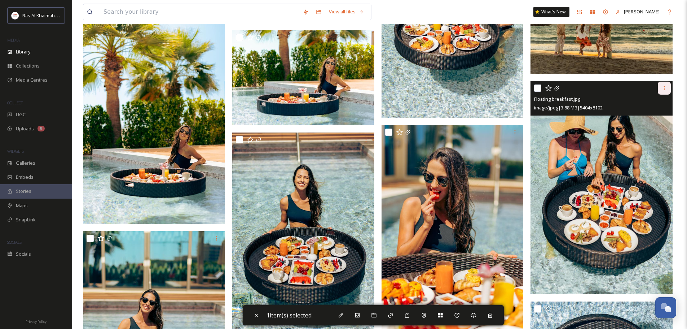
scroll to position [2670, 0]
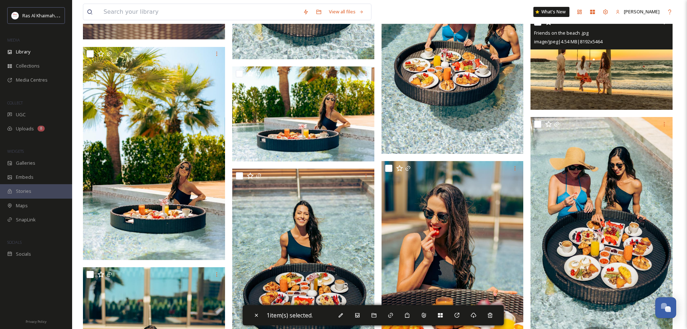
click at [538, 24] on input "checkbox" at bounding box center [537, 21] width 7 height 7
checkbox input "true"
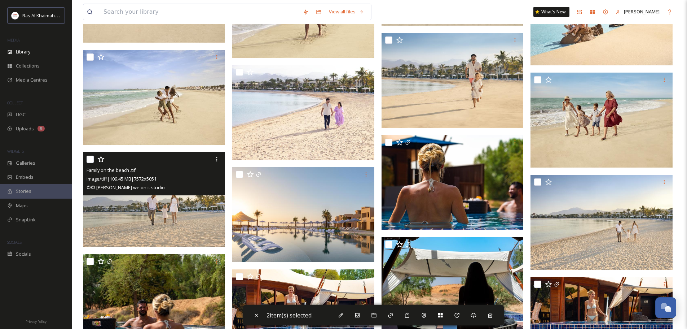
scroll to position [289, 0]
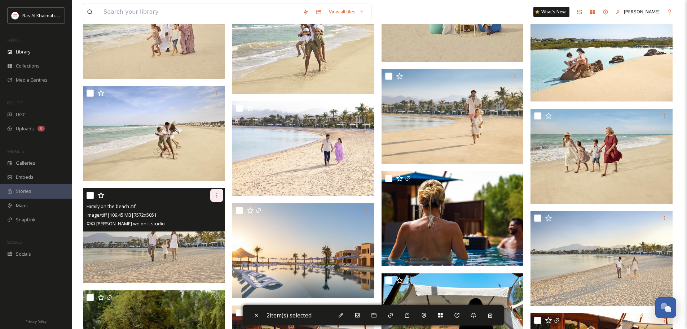
click at [215, 196] on icon at bounding box center [217, 195] width 6 height 6
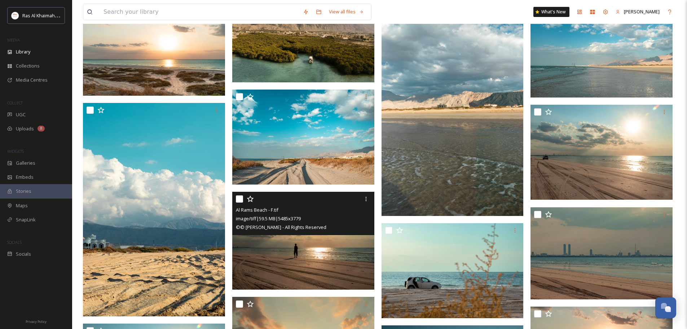
scroll to position [38, 0]
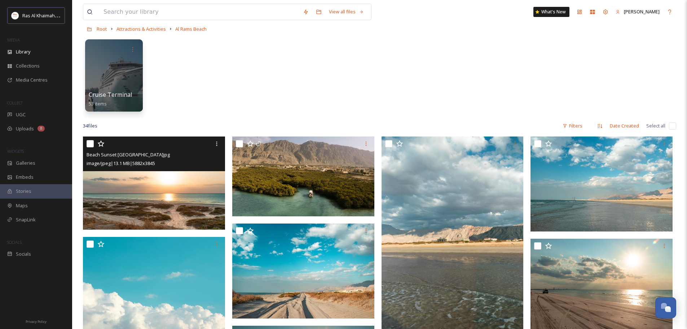
click at [139, 189] on img at bounding box center [154, 182] width 142 height 93
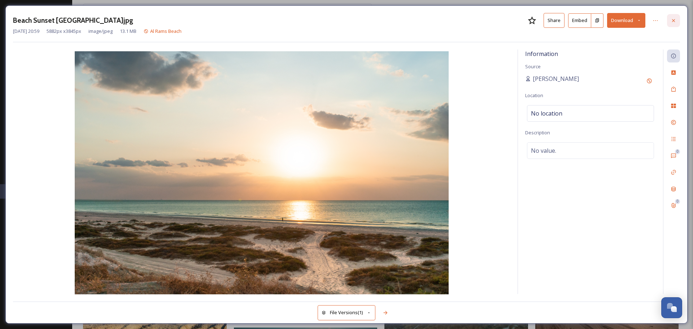
click at [675, 24] on div at bounding box center [673, 20] width 13 height 13
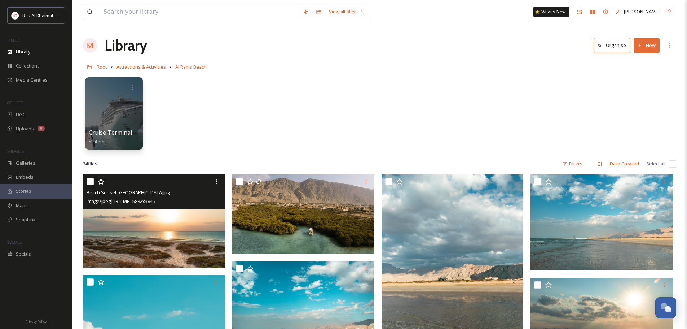
drag, startPoint x: 150, startPoint y: 65, endPoint x: 164, endPoint y: 72, distance: 15.8
click at [150, 65] on span "Attractions & Activities" at bounding box center [141, 66] width 49 height 6
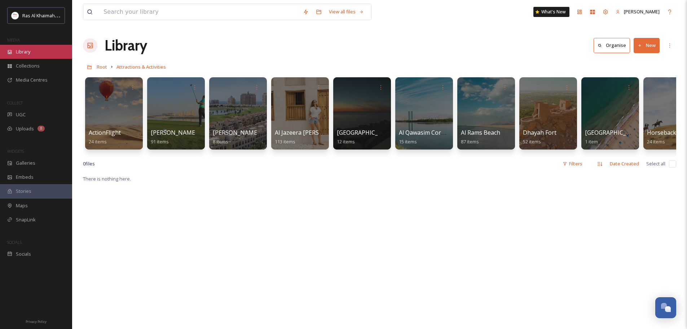
click at [28, 56] on div "Library" at bounding box center [36, 52] width 72 height 14
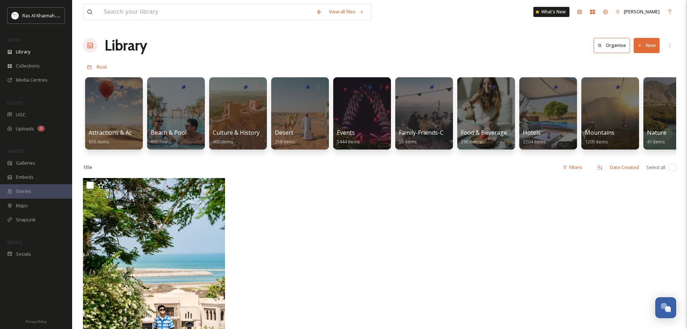
drag, startPoint x: 220, startPoint y: 163, endPoint x: 324, endPoint y: 162, distance: 103.9
click at [324, 162] on div "View all files What's New [PERSON_NAME] Library Organise New Root Your Selectio…" at bounding box center [379, 253] width 615 height 506
click at [174, 119] on div at bounding box center [175, 113] width 59 height 74
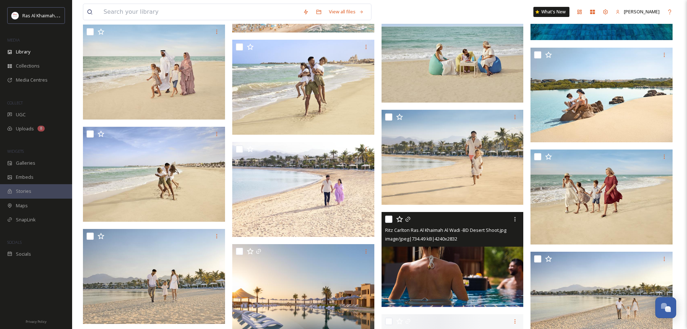
scroll to position [325, 0]
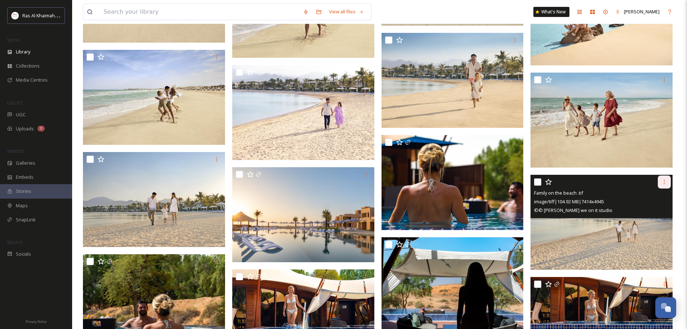
click at [666, 186] on div at bounding box center [664, 181] width 13 height 13
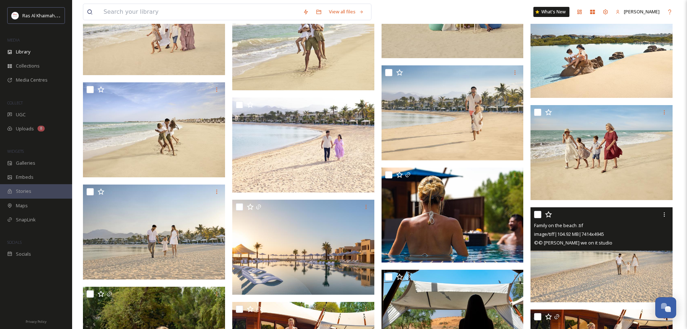
scroll to position [325, 0]
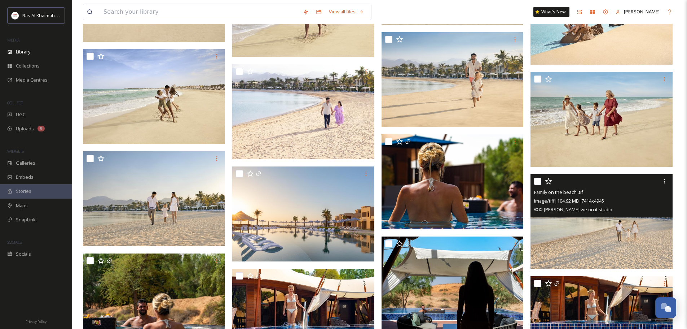
click at [589, 224] on img at bounding box center [602, 221] width 142 height 95
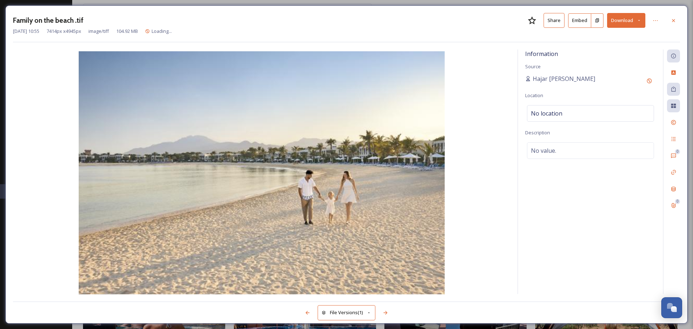
click at [643, 22] on button "Download" at bounding box center [626, 20] width 38 height 15
click at [626, 36] on span "Download Original (7414 x 4945)" at bounding box center [607, 37] width 68 height 7
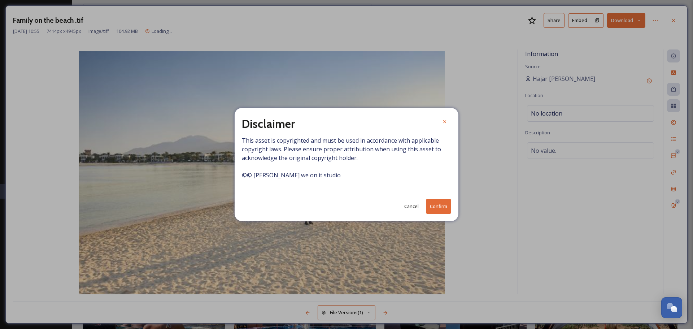
click at [433, 202] on button "Confirm" at bounding box center [438, 206] width 25 height 15
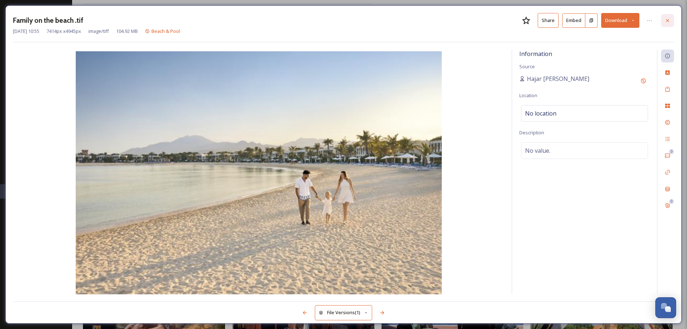
click at [670, 19] on icon at bounding box center [668, 21] width 6 height 6
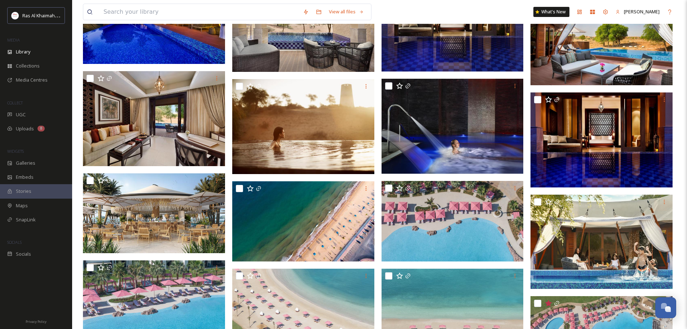
scroll to position [1263, 0]
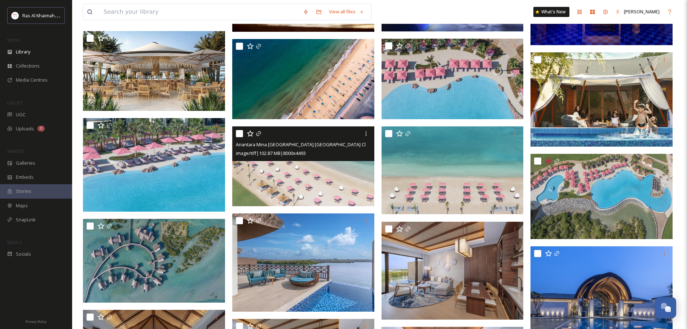
click at [329, 174] on img at bounding box center [303, 166] width 142 height 80
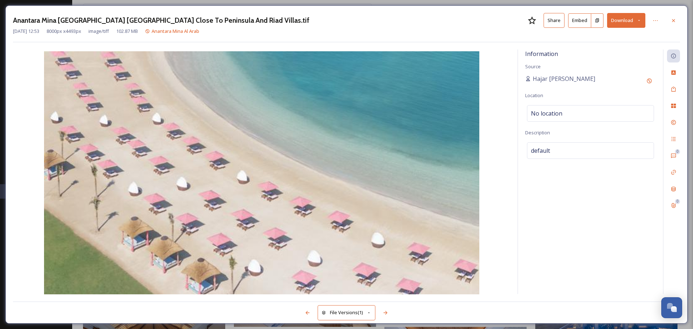
click at [640, 23] on button "Download" at bounding box center [626, 20] width 38 height 15
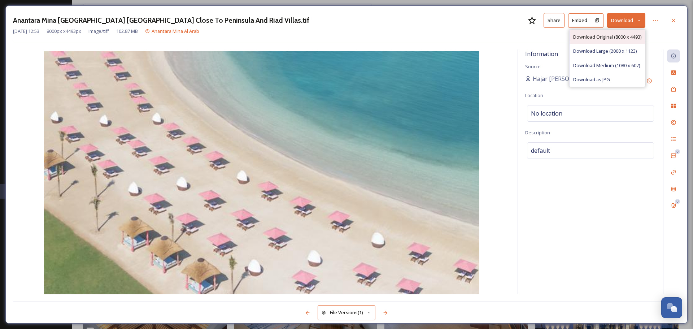
click at [617, 35] on span "Download Original (8000 x 4493)" at bounding box center [607, 37] width 68 height 7
click at [674, 23] on div at bounding box center [673, 20] width 13 height 13
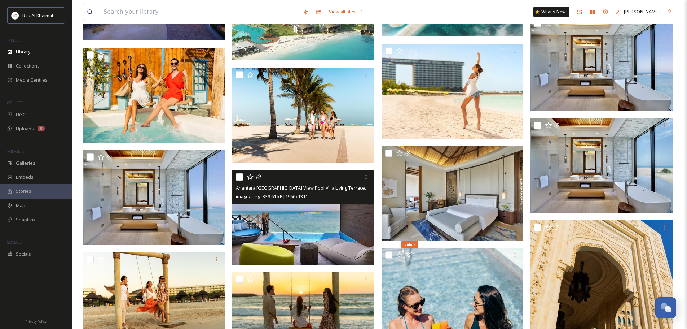
scroll to position [2201, 0]
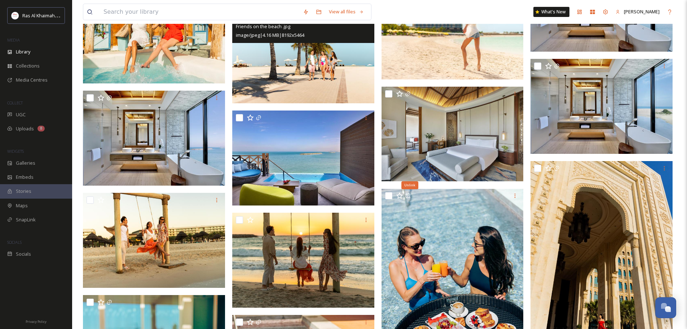
click at [327, 103] on img at bounding box center [303, 55] width 142 height 95
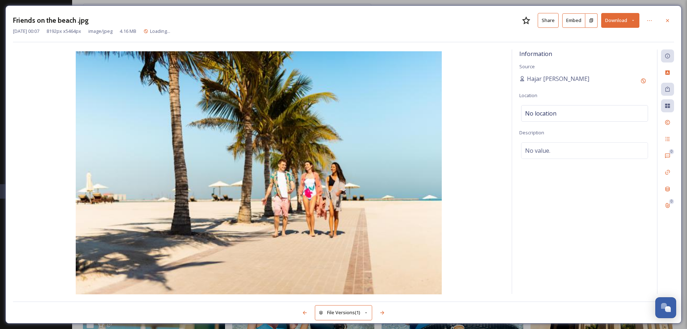
scroll to position [2165, 0]
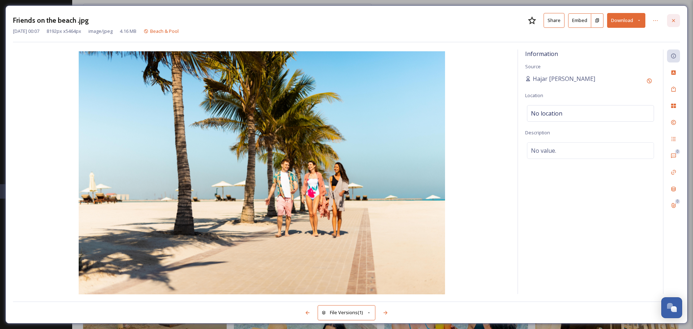
click at [673, 22] on icon at bounding box center [673, 21] width 6 height 6
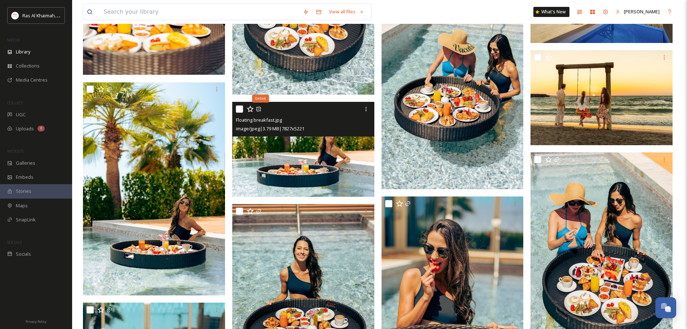
scroll to position [2562, 0]
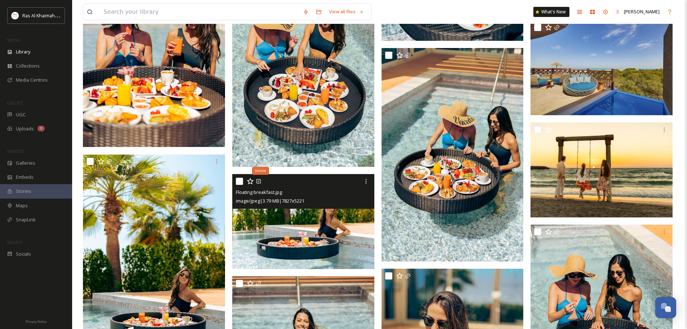
drag, startPoint x: 534, startPoint y: 118, endPoint x: 563, endPoint y: 117, distance: 28.5
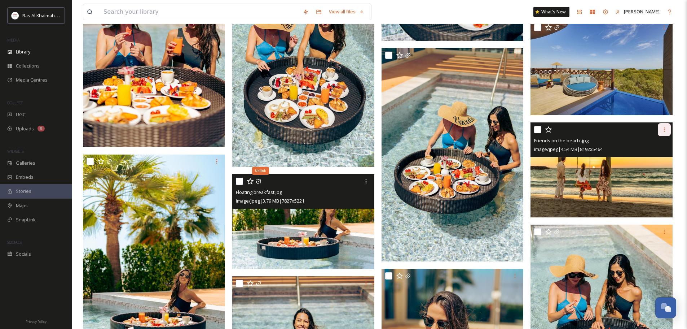
click at [667, 128] on icon at bounding box center [665, 130] width 6 height 6
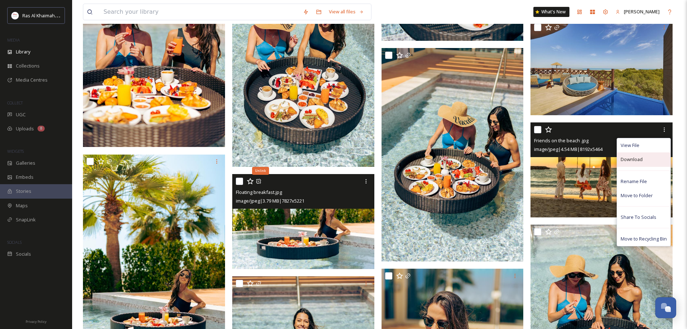
click at [638, 163] on span "Download" at bounding box center [632, 159] width 22 height 7
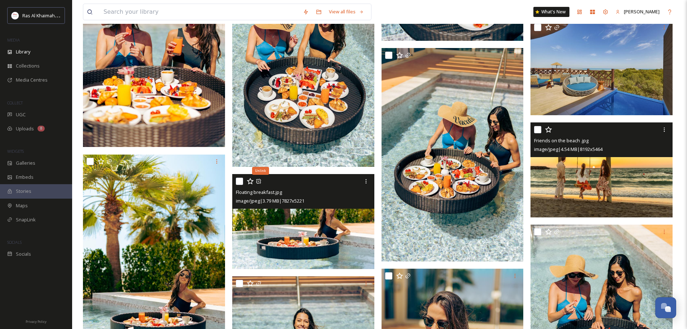
click at [608, 189] on img at bounding box center [602, 169] width 142 height 95
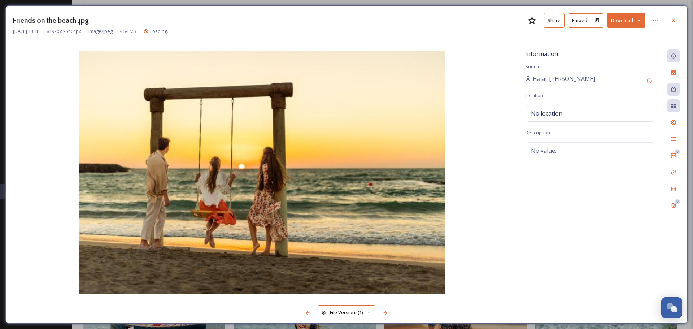
click at [637, 22] on icon at bounding box center [638, 20] width 5 height 5
click at [610, 35] on span "Download Original (8192 x 5464)" at bounding box center [607, 37] width 68 height 7
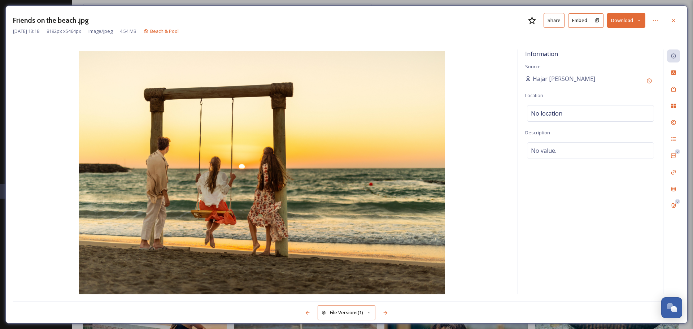
click at [672, 15] on div at bounding box center [673, 20] width 13 height 13
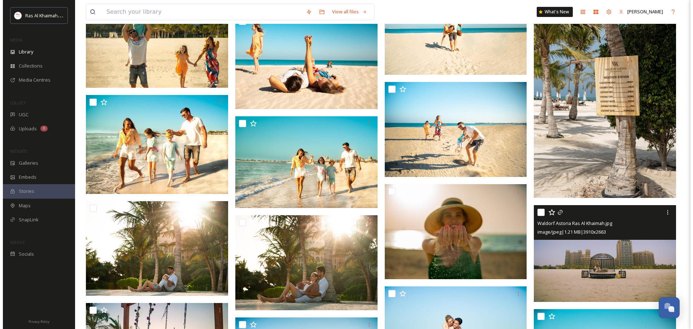
scroll to position [7468, 0]
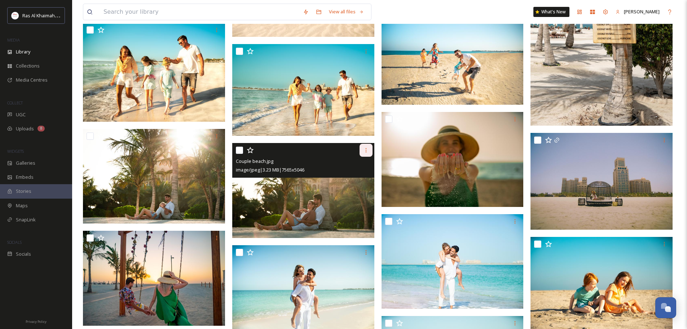
click at [365, 149] on icon at bounding box center [366, 150] width 6 height 6
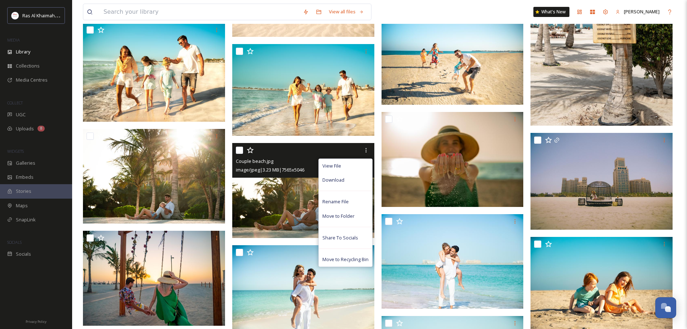
click at [272, 199] on img at bounding box center [303, 190] width 142 height 95
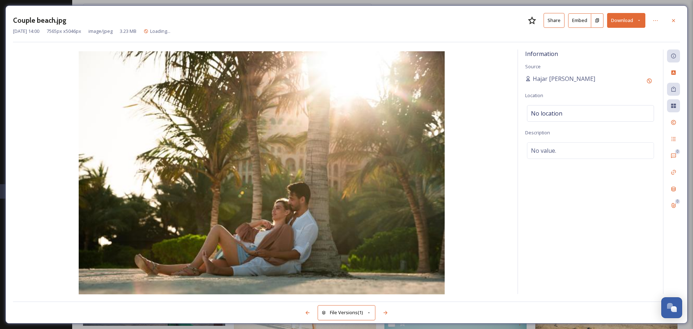
drag, startPoint x: 636, startPoint y: 24, endPoint x: 631, endPoint y: 27, distance: 5.8
click at [637, 24] on button "Download" at bounding box center [626, 20] width 38 height 15
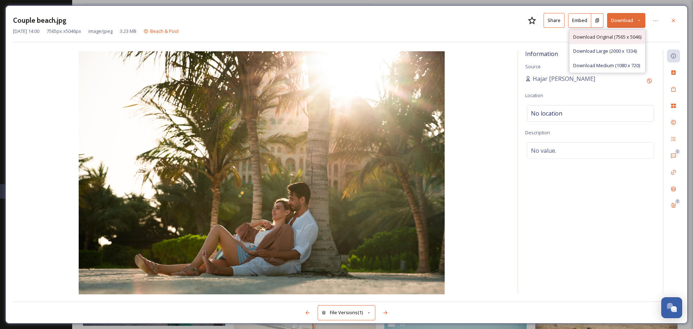
click at [620, 37] on span "Download Original (7565 x 5046)" at bounding box center [607, 37] width 68 height 7
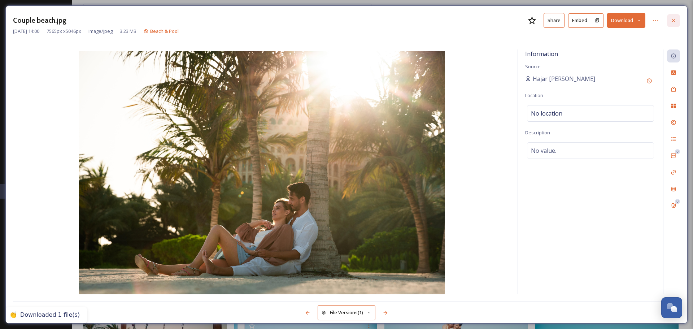
click at [675, 19] on icon at bounding box center [673, 21] width 6 height 6
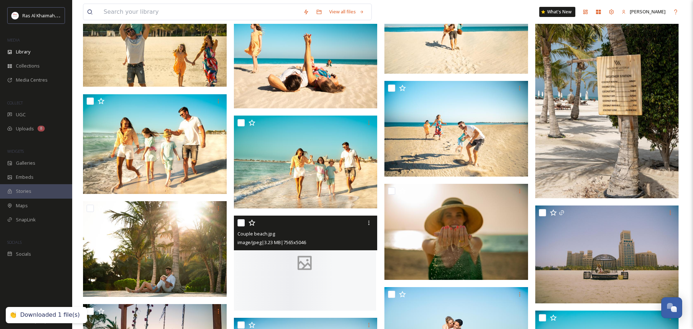
click at [673, 19] on div "View all files What's New [PERSON_NAME]" at bounding box center [382, 12] width 599 height 24
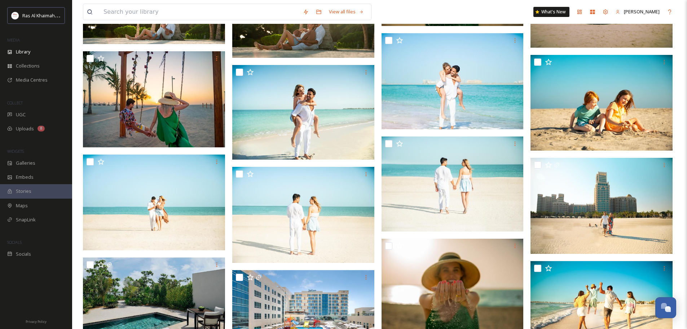
scroll to position [7793, 0]
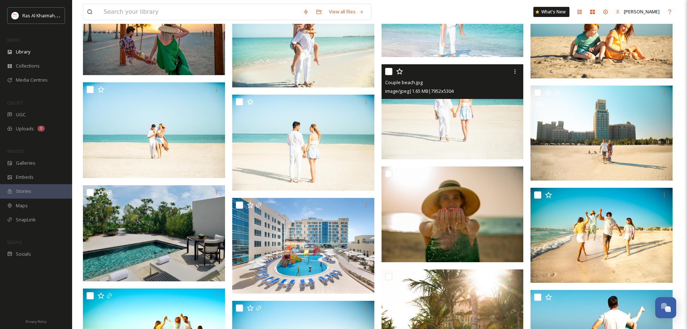
click at [468, 119] on img at bounding box center [453, 111] width 142 height 95
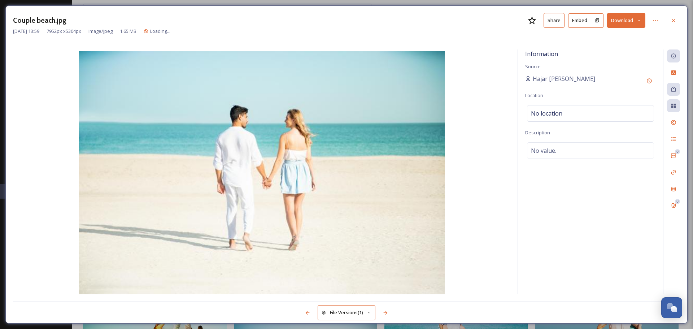
click at [637, 21] on icon at bounding box center [638, 20] width 5 height 5
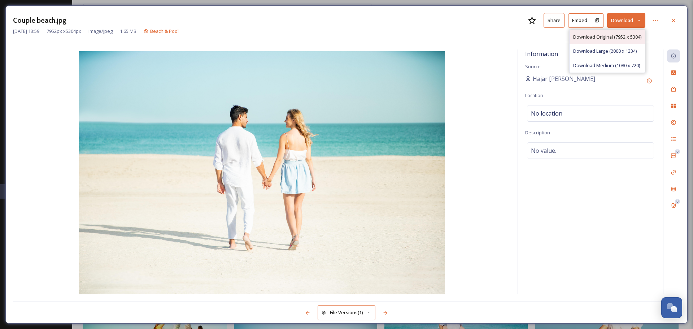
click at [608, 38] on span "Download Original (7952 x 5304)" at bounding box center [607, 37] width 68 height 7
click at [673, 20] on icon at bounding box center [673, 20] width 3 height 3
click at [673, 20] on div "View all files What's New [PERSON_NAME]" at bounding box center [382, 12] width 599 height 24
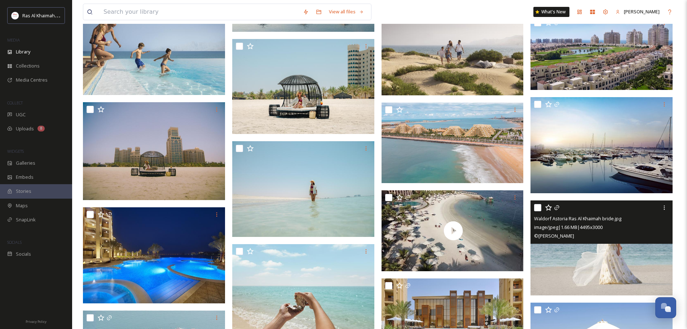
scroll to position [10534, 0]
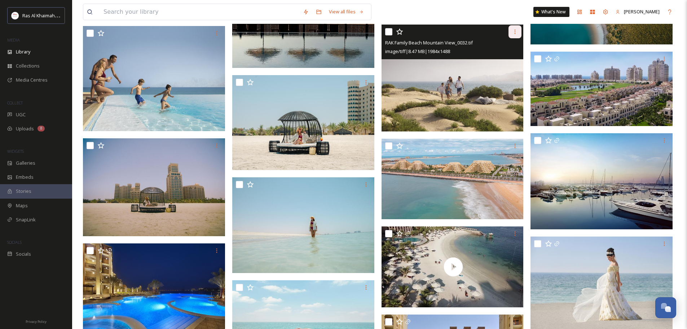
click at [519, 35] on div at bounding box center [515, 31] width 13 height 13
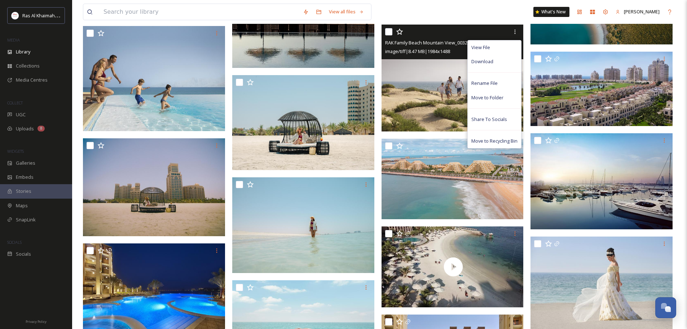
click at [425, 82] on img at bounding box center [453, 78] width 142 height 107
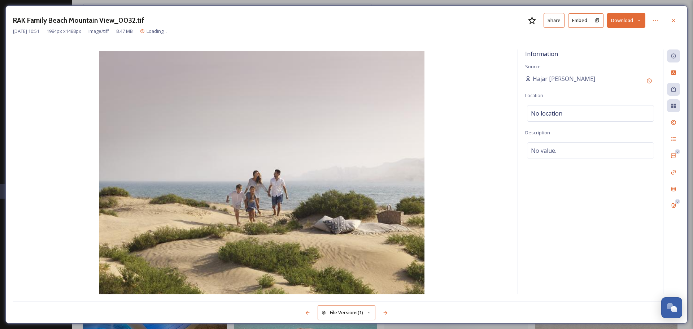
click at [639, 22] on icon at bounding box center [638, 20] width 5 height 5
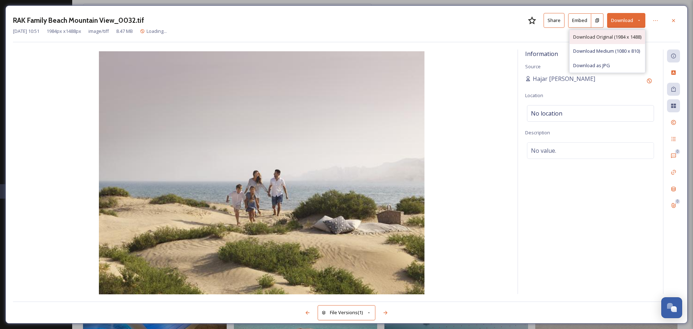
click at [601, 38] on span "Download Original (1984 x 1488)" at bounding box center [607, 37] width 68 height 7
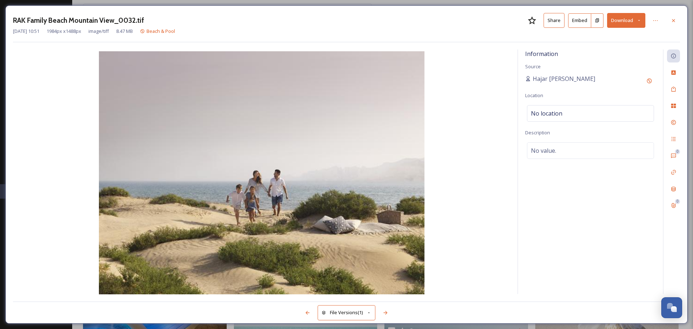
click at [676, 18] on div at bounding box center [673, 20] width 13 height 13
